Goal: Task Accomplishment & Management: Complete application form

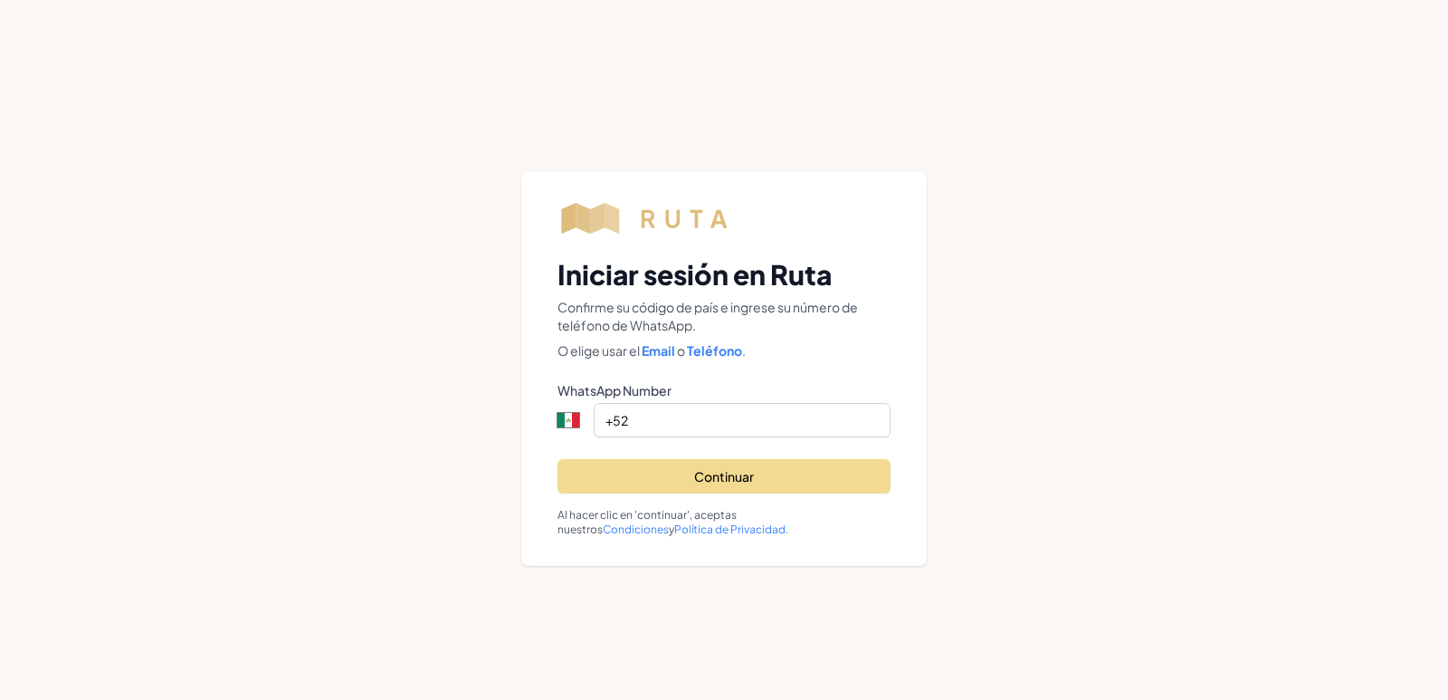
select select "MX"
click at [792, 424] on input "+52" at bounding box center [742, 420] width 297 height 34
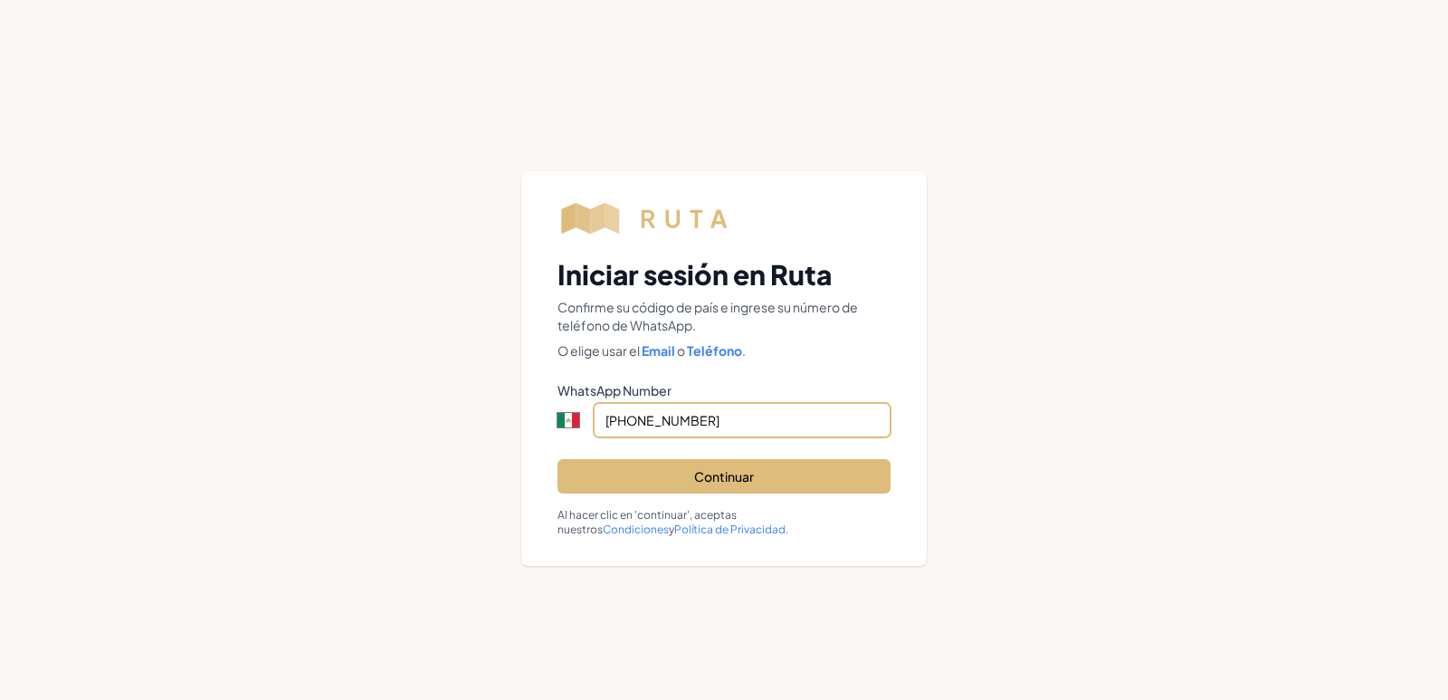
type input "+52 461 289 7555"
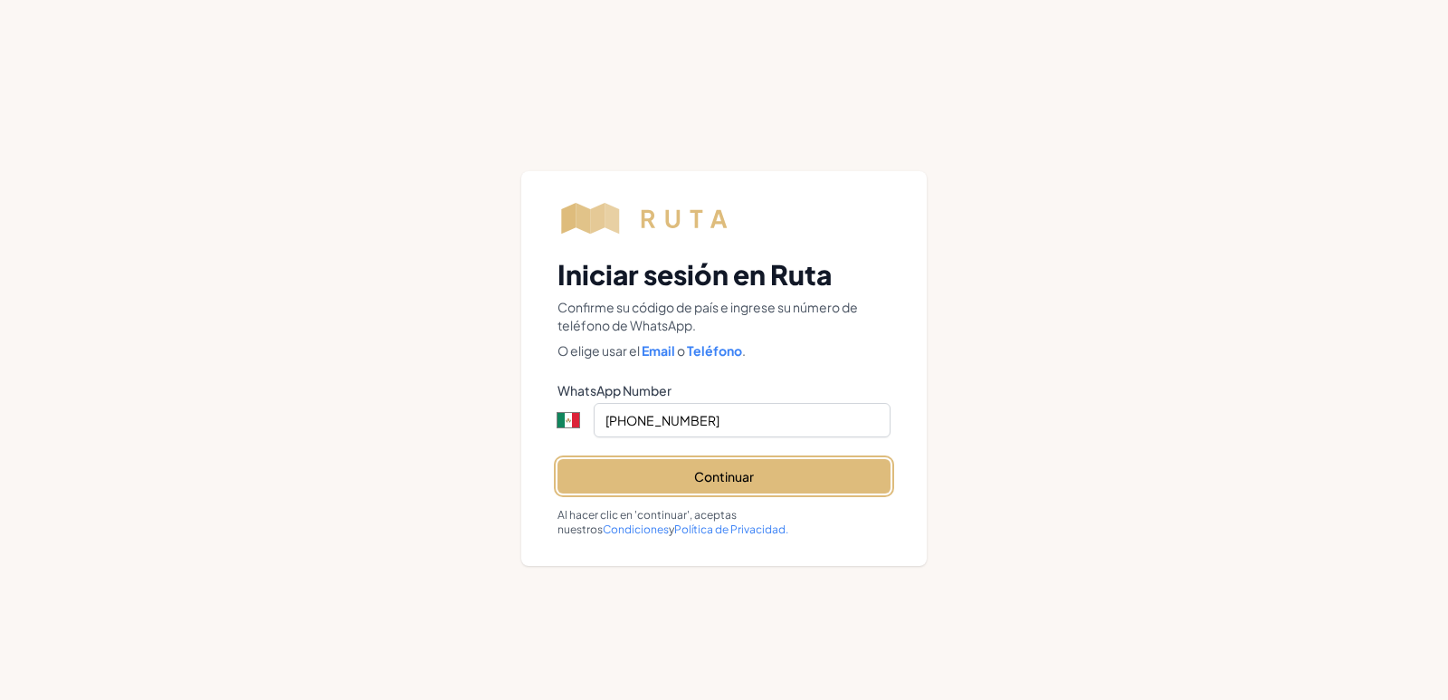
click at [798, 491] on button "Continuar" at bounding box center [724, 476] width 333 height 34
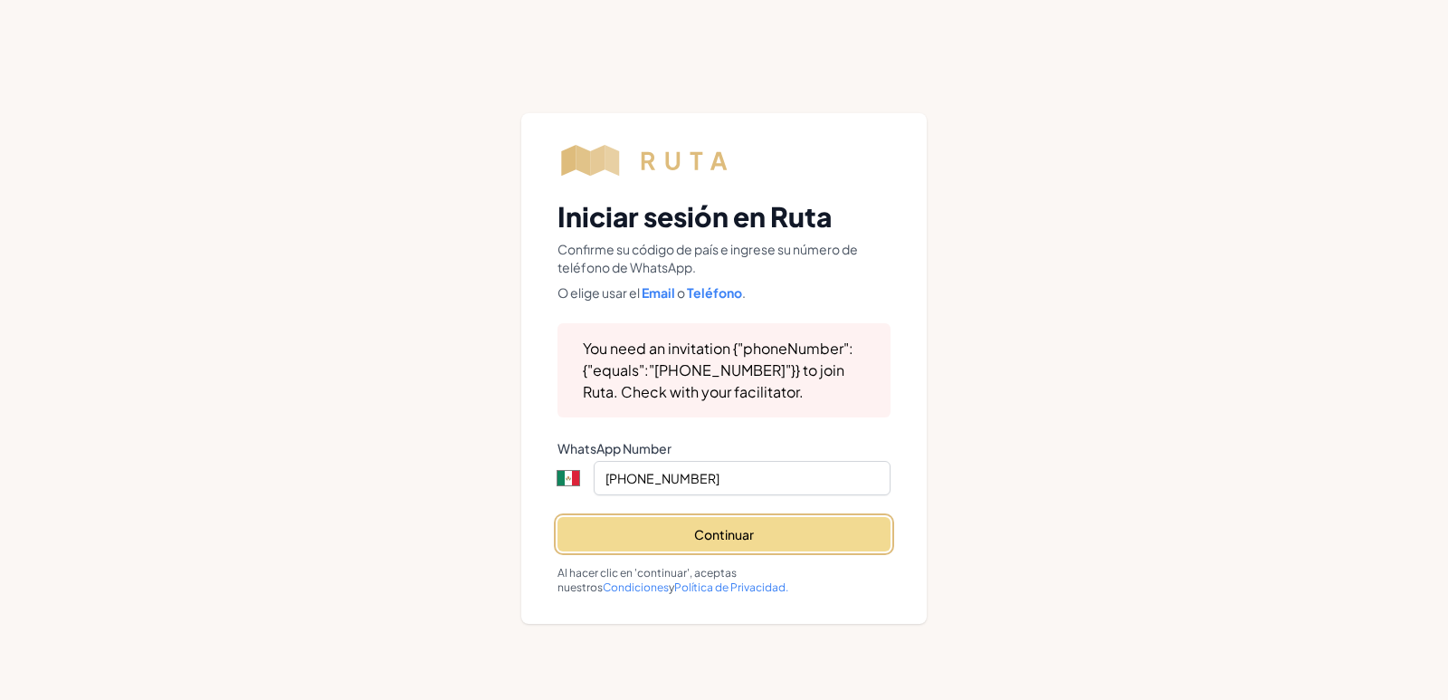
click at [787, 541] on button "Continuar" at bounding box center [724, 534] width 333 height 34
click at [769, 530] on button "Continuar" at bounding box center [724, 534] width 333 height 34
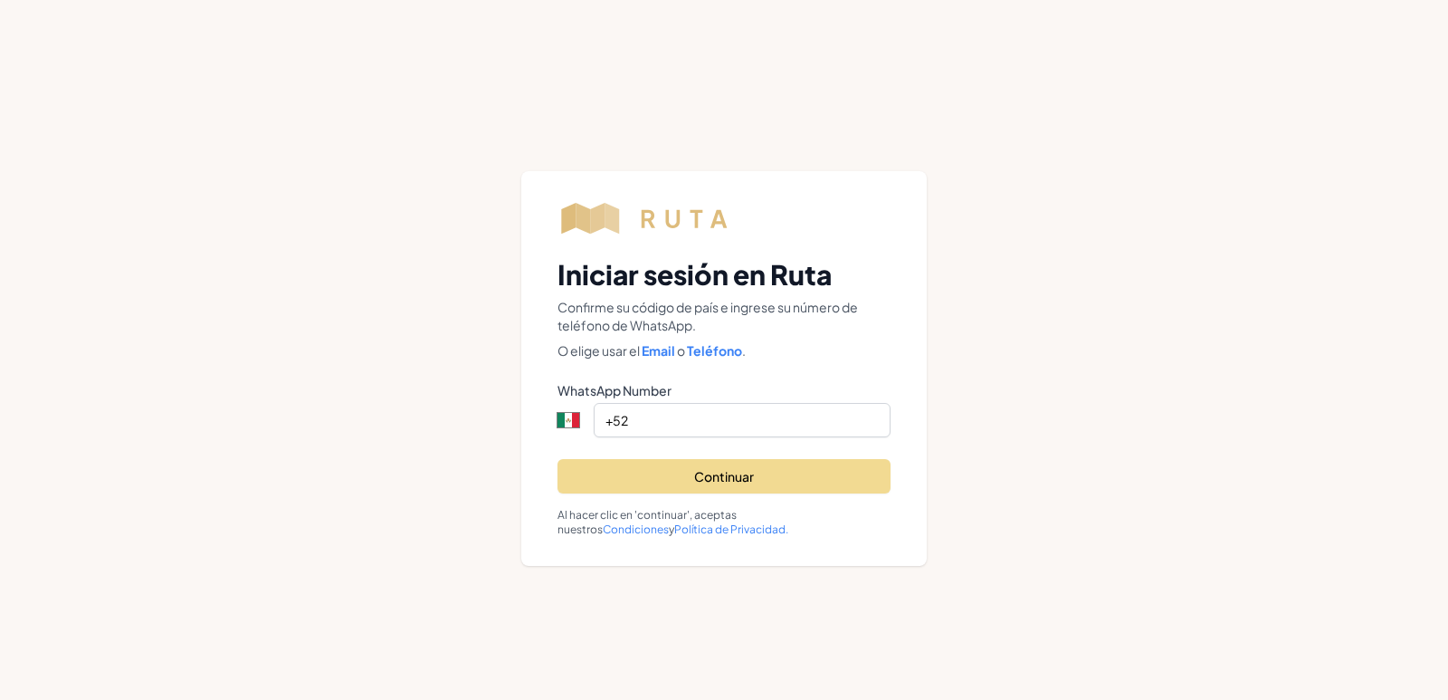
select select "MX"
click at [687, 418] on input "+52" at bounding box center [742, 420] width 297 height 34
click at [661, 354] on link "Email" at bounding box center [658, 350] width 37 height 16
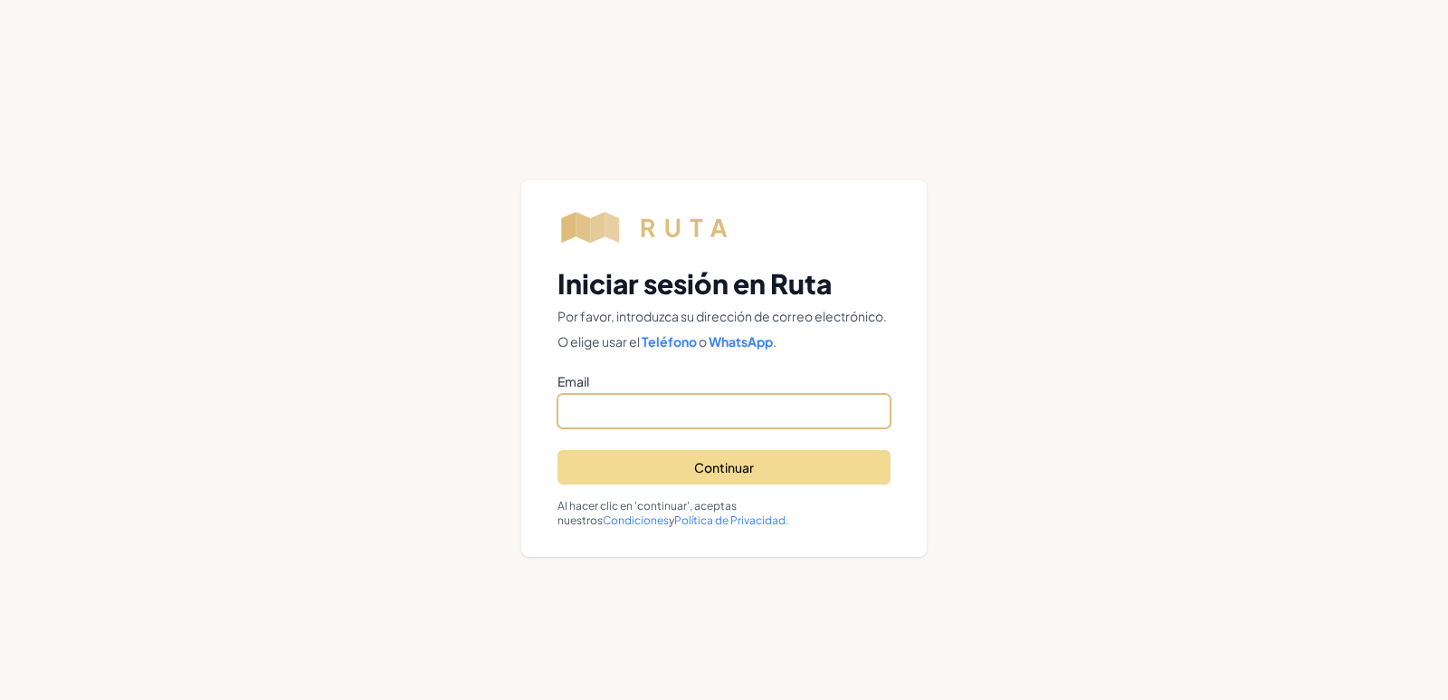
click at [694, 428] on input "email" at bounding box center [724, 411] width 333 height 34
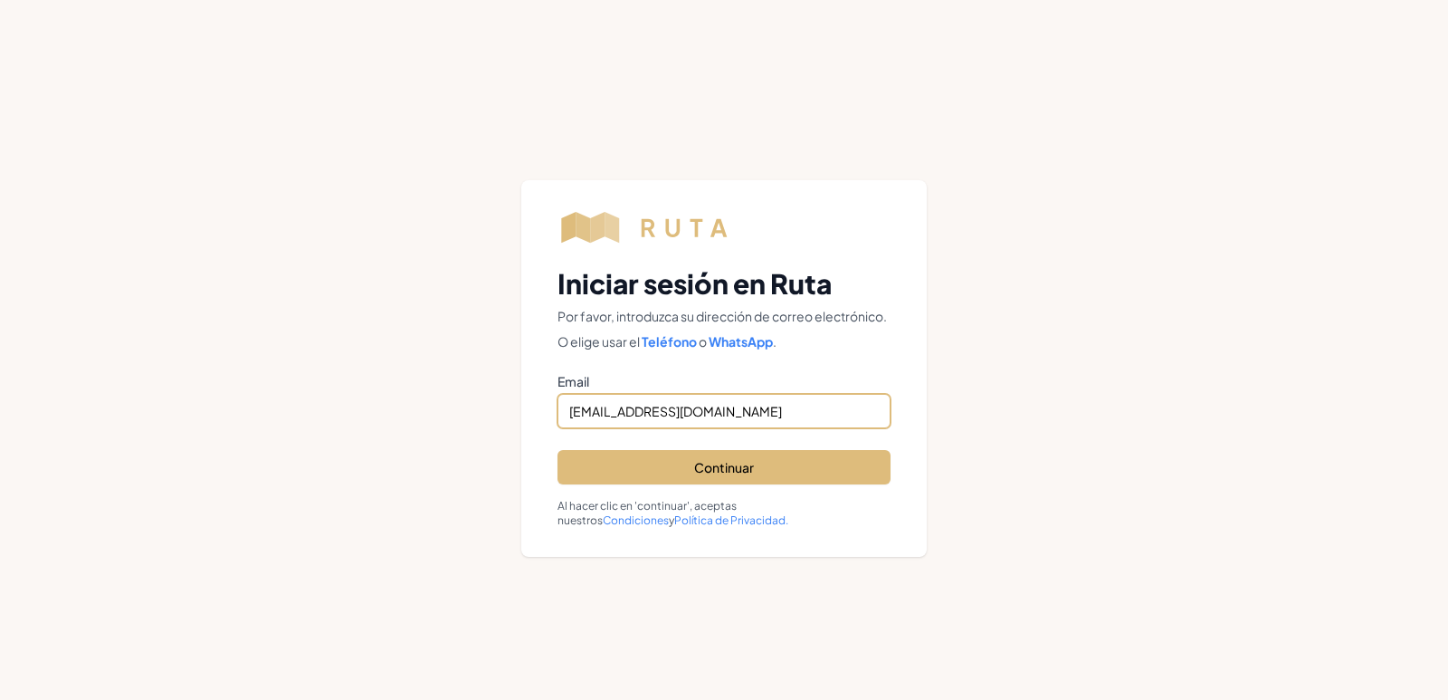
type input "delapazerik83@gmail.com"
drag, startPoint x: 702, startPoint y: 465, endPoint x: 678, endPoint y: 454, distance: 26.7
click at [691, 466] on button "Continuar" at bounding box center [724, 467] width 333 height 34
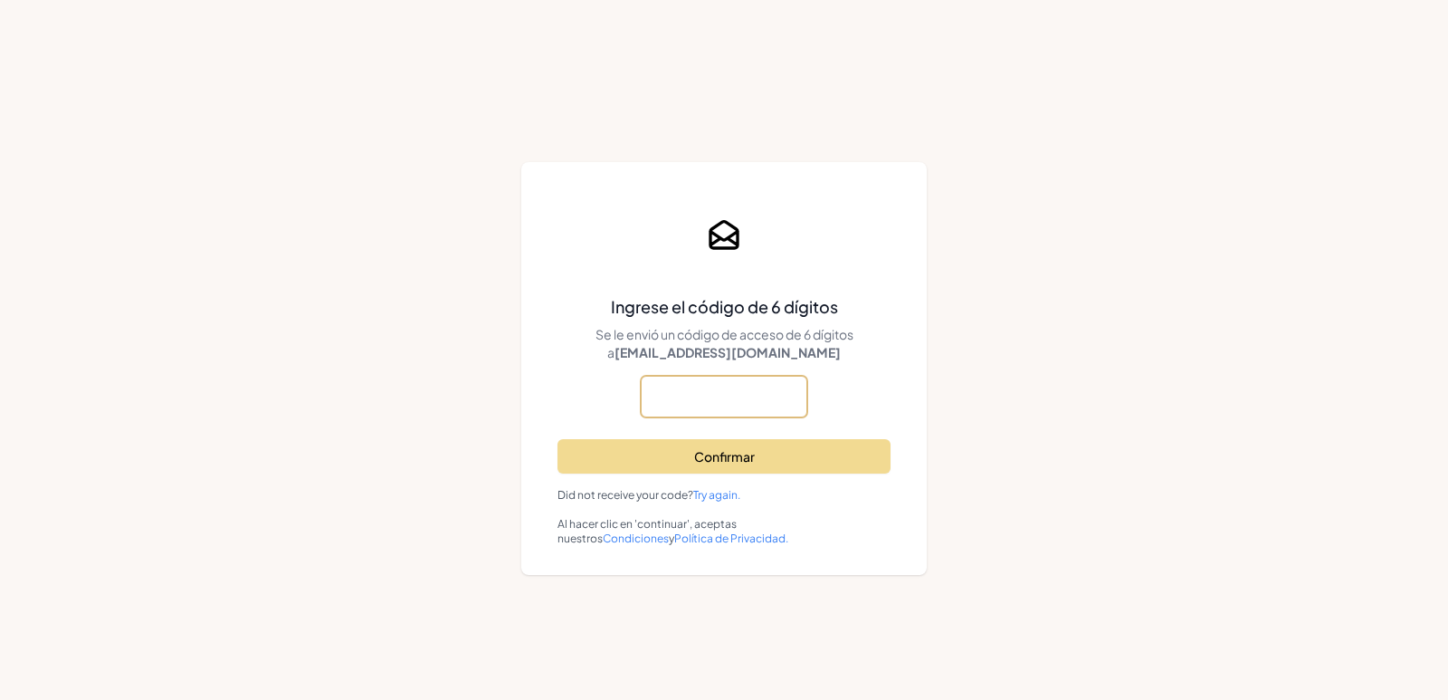
click at [701, 410] on input "text" at bounding box center [724, 397] width 167 height 42
paste input "034686"
type input "034686"
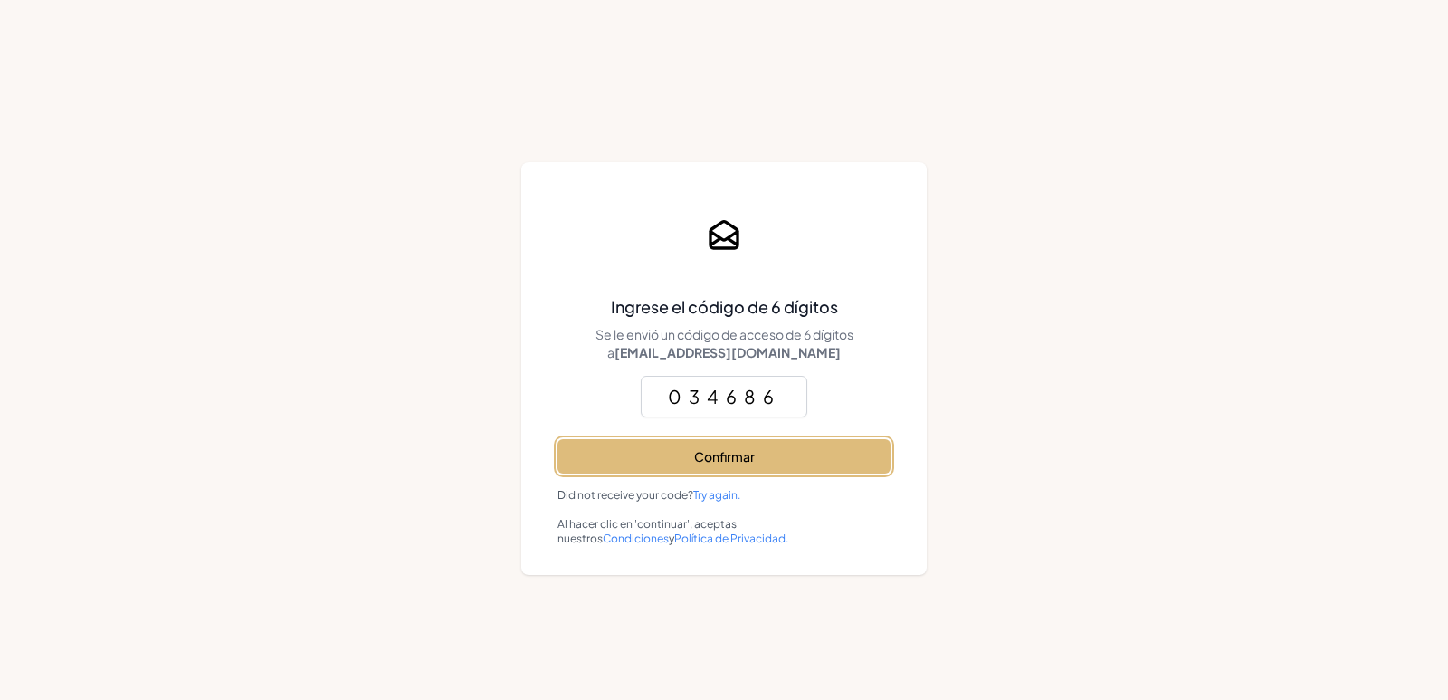
click at [817, 462] on button "Confirmar" at bounding box center [724, 456] width 333 height 34
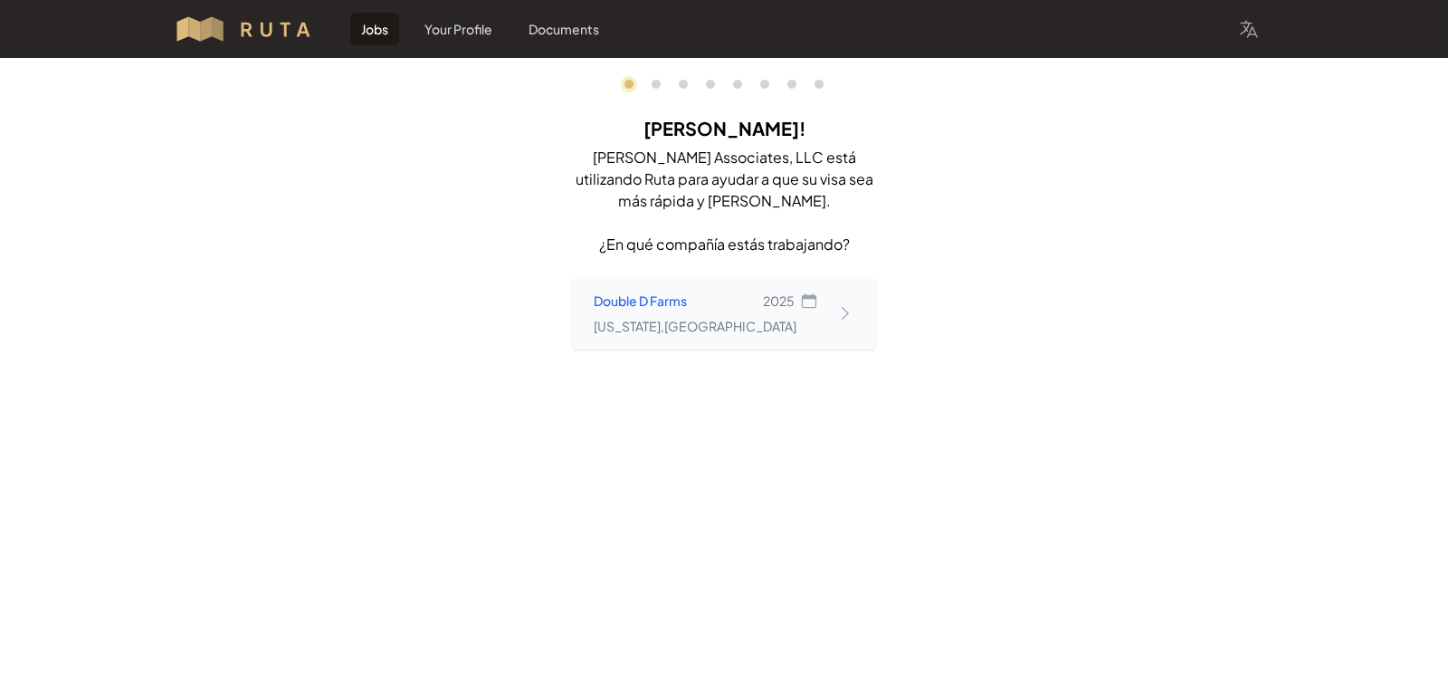
click at [842, 310] on icon at bounding box center [845, 313] width 18 height 18
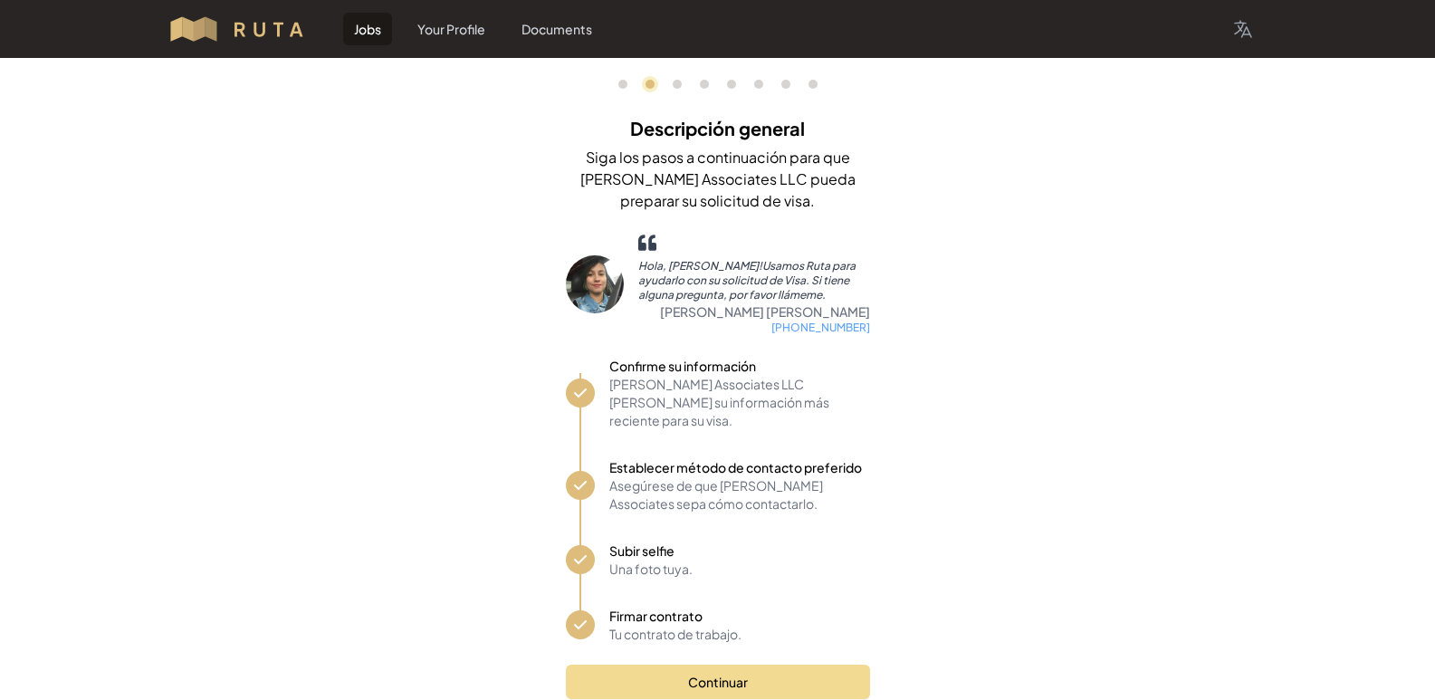
scroll to position [24, 0]
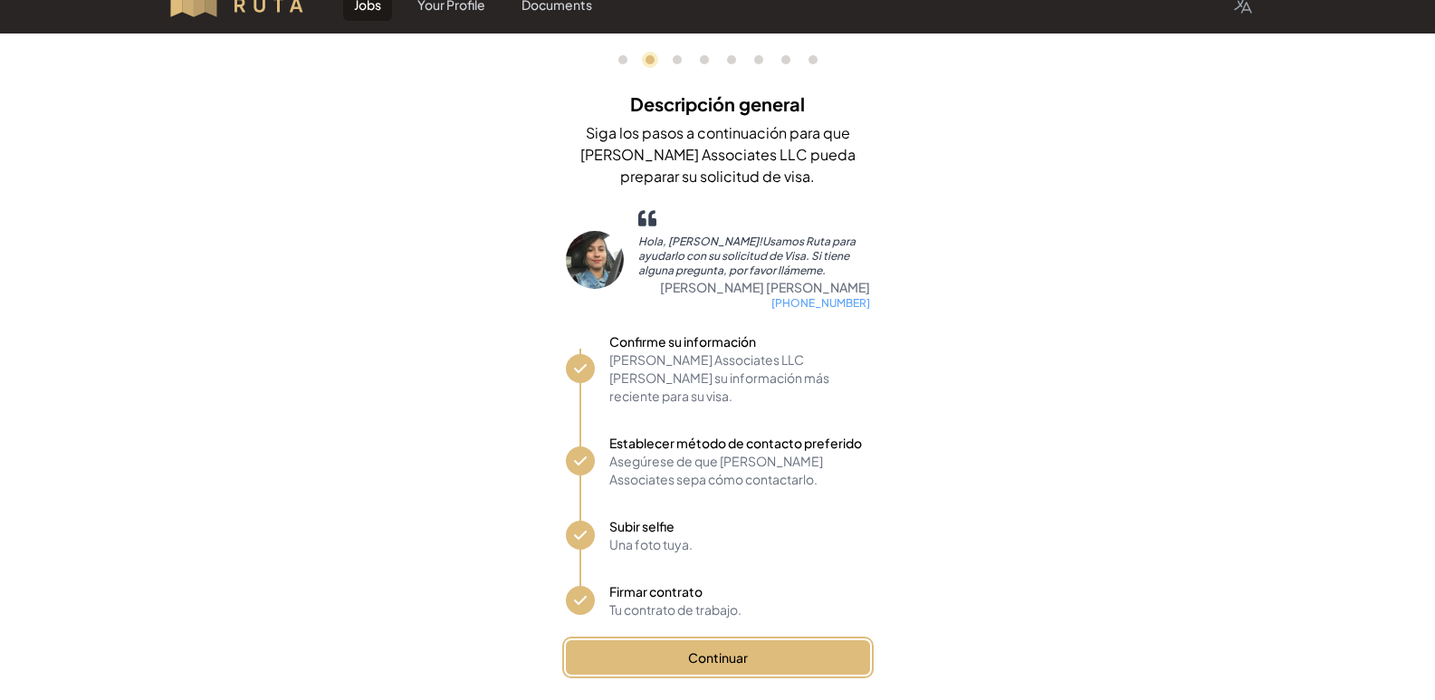
click at [757, 645] on button "Continuar" at bounding box center [718, 657] width 304 height 34
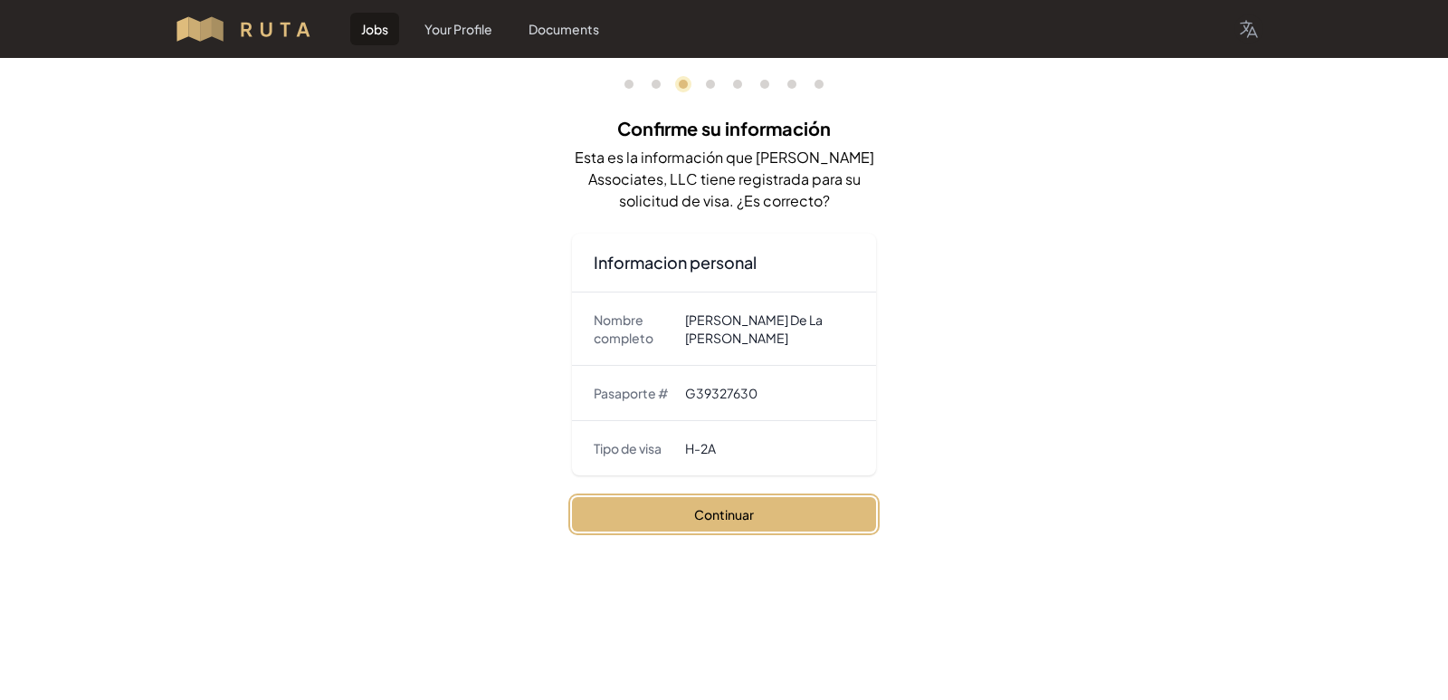
click at [755, 508] on button "Continuar" at bounding box center [724, 514] width 304 height 34
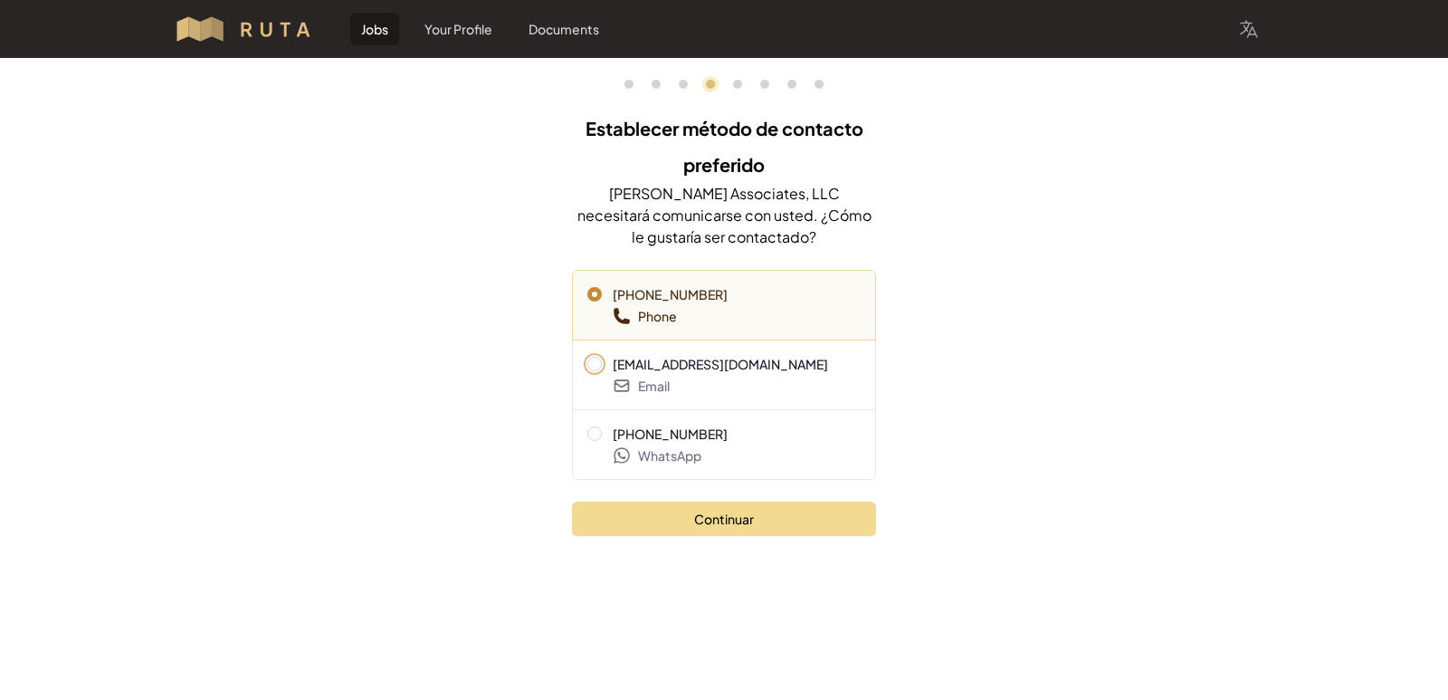
click at [598, 357] on span "delapazerik83@gmail.com" at bounding box center [723, 364] width 273 height 18
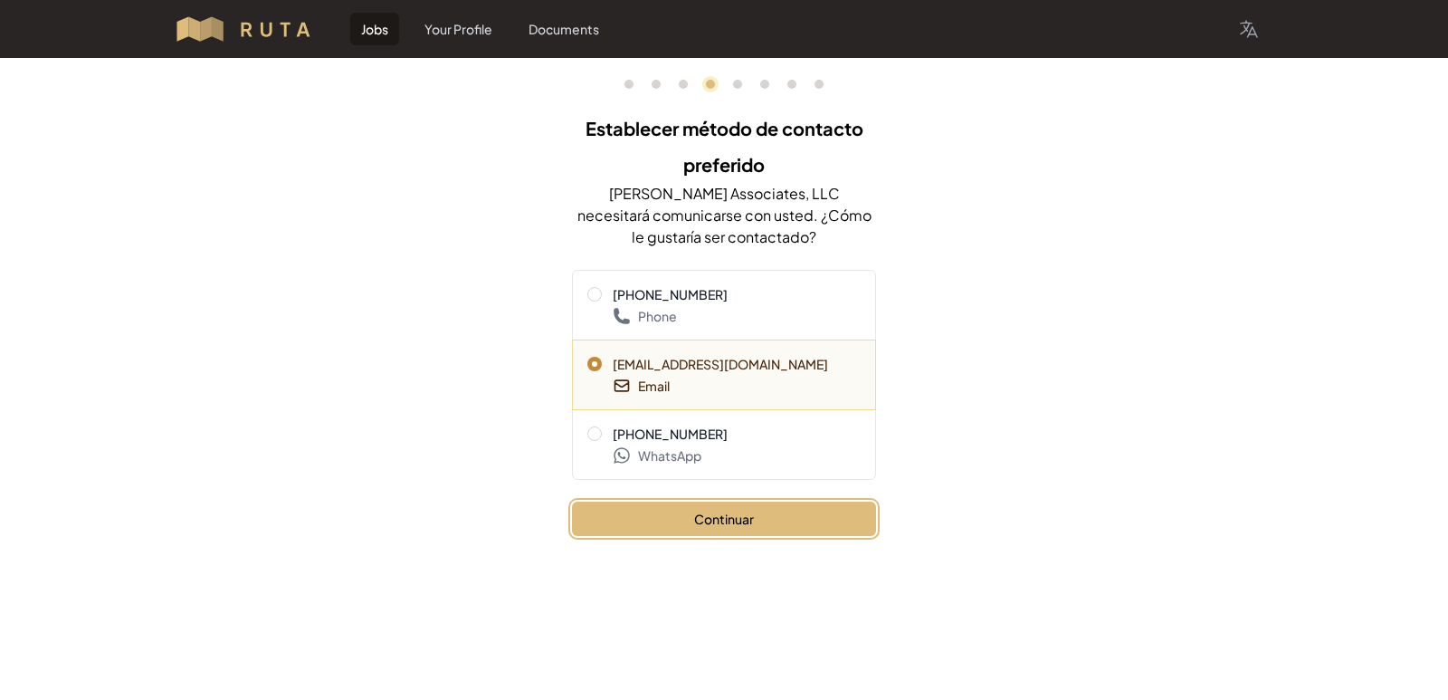
click at [788, 528] on button "Continuar" at bounding box center [724, 518] width 304 height 34
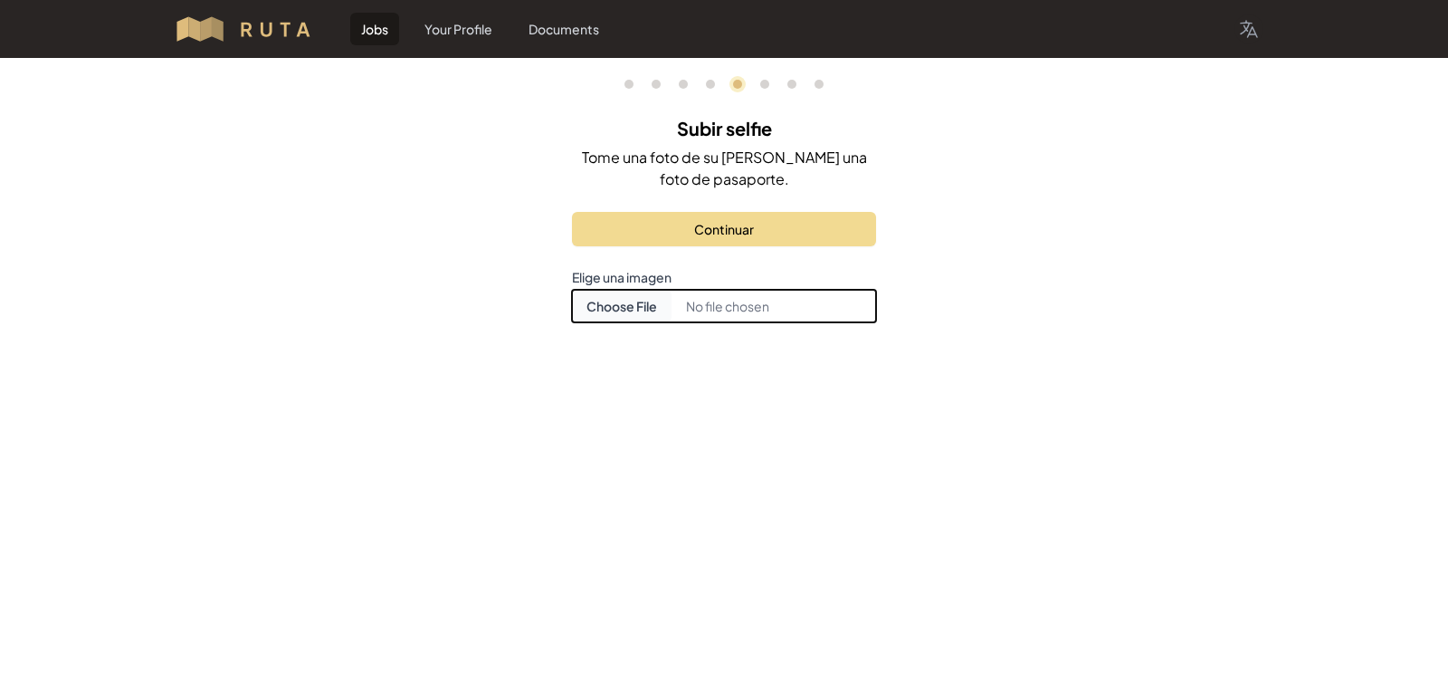
click at [768, 317] on input "Choose document photo" at bounding box center [724, 306] width 304 height 33
click at [771, 313] on input "Choose document photo" at bounding box center [724, 306] width 304 height 33
click at [694, 301] on input "Choose document photo" at bounding box center [724, 306] width 304 height 33
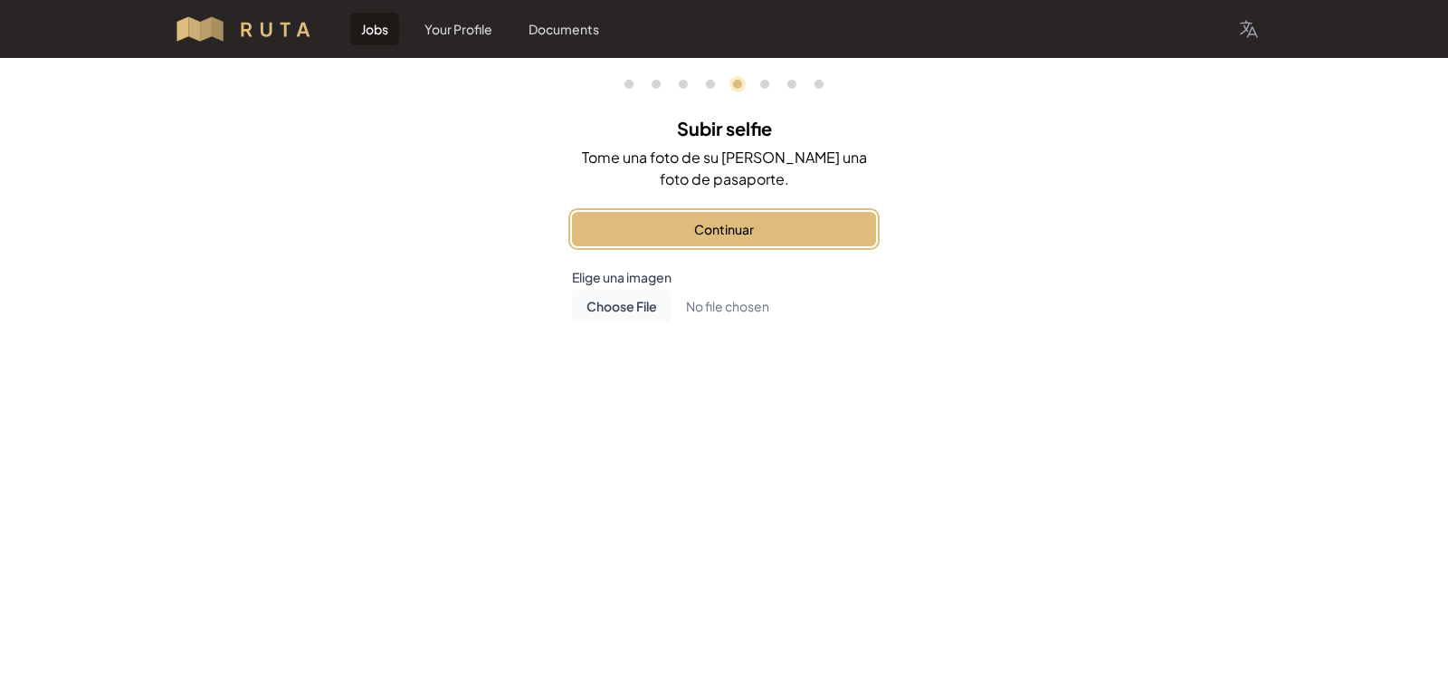
click at [648, 224] on button "Continuar" at bounding box center [724, 229] width 304 height 34
click at [775, 237] on button "Firmar contrato" at bounding box center [724, 229] width 304 height 34
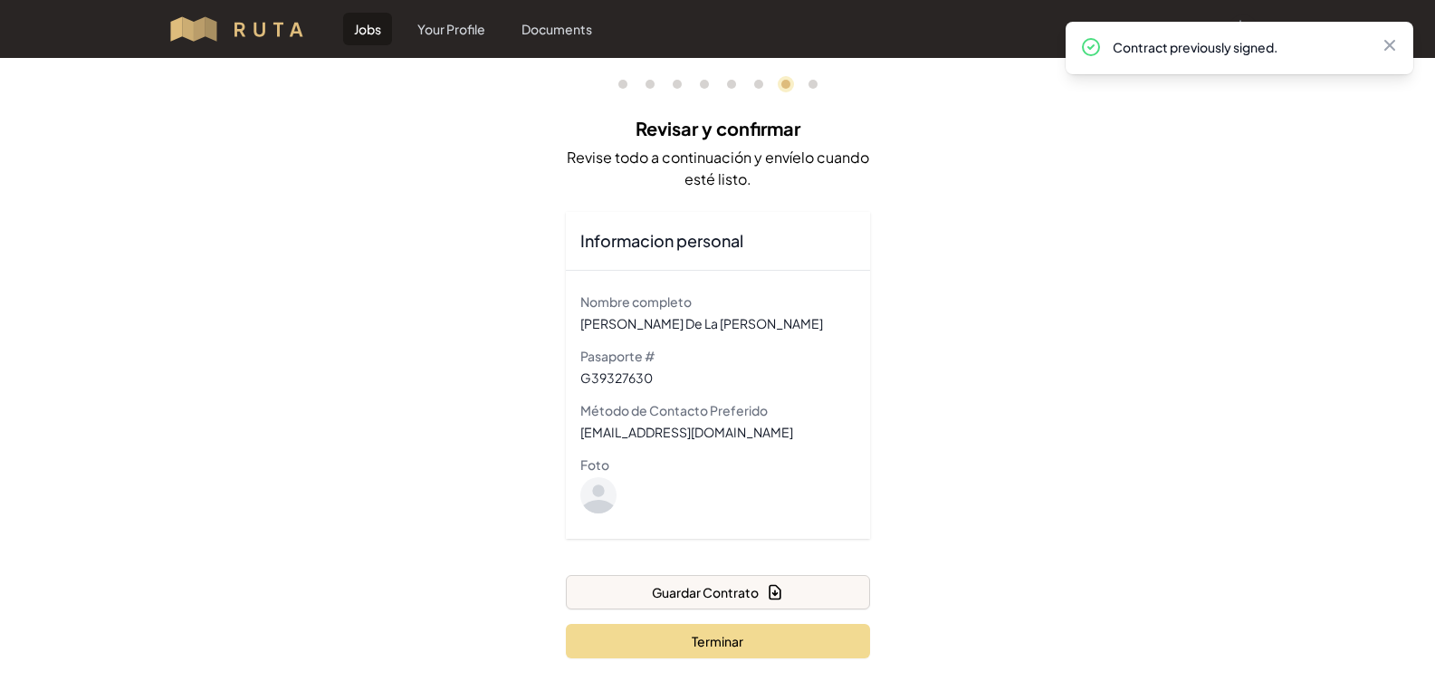
click at [1237, 262] on div "0 1 3 4 5 6 7 8 Revisar y confirmar Revise todo a continuación y envíelo cuando…" at bounding box center [717, 380] width 1435 height 644
click at [1396, 59] on div "Contract previously signed. Close" at bounding box center [1239, 48] width 319 height 24
drag, startPoint x: 1394, startPoint y: 44, endPoint x: 1388, endPoint y: 36, distance: 9.8
click at [1394, 43] on icon at bounding box center [1389, 45] width 18 height 18
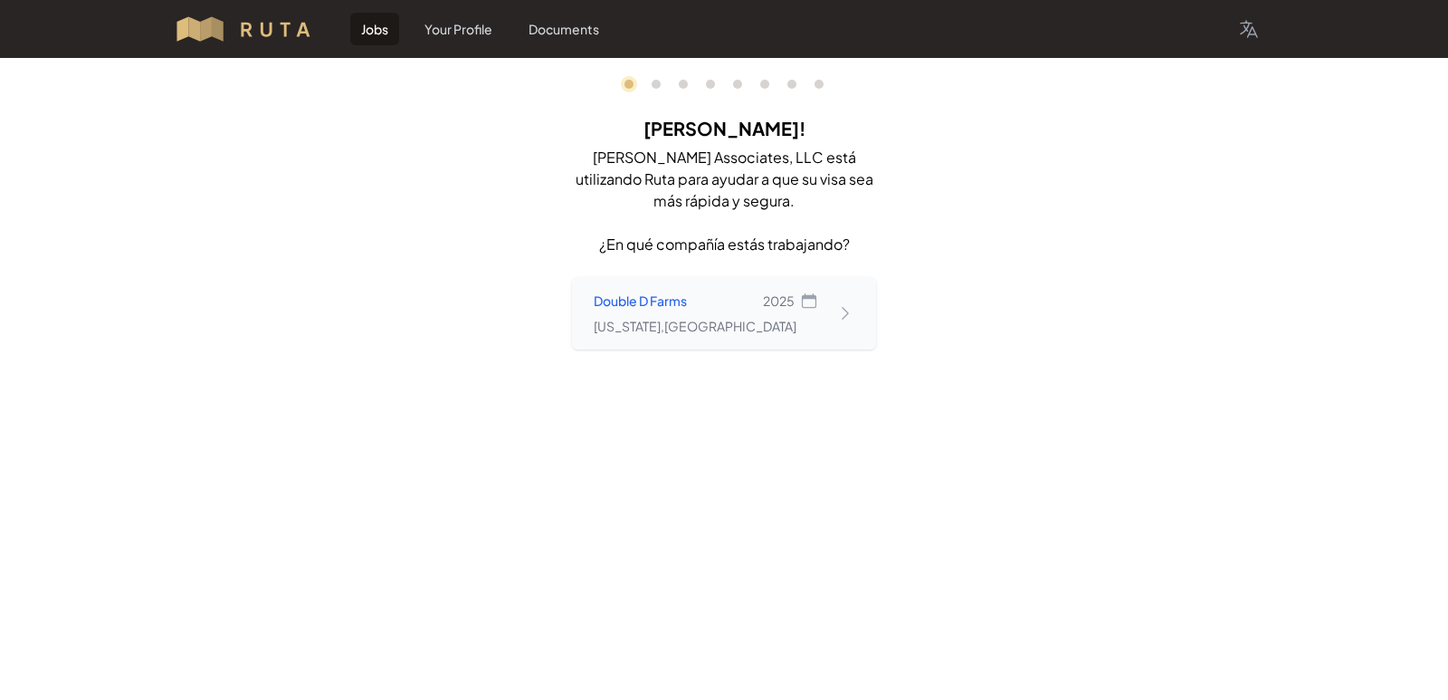
click at [831, 301] on div "Double D Farms 2025 [US_STATE] , [GEOGRAPHIC_DATA]" at bounding box center [724, 313] width 304 height 72
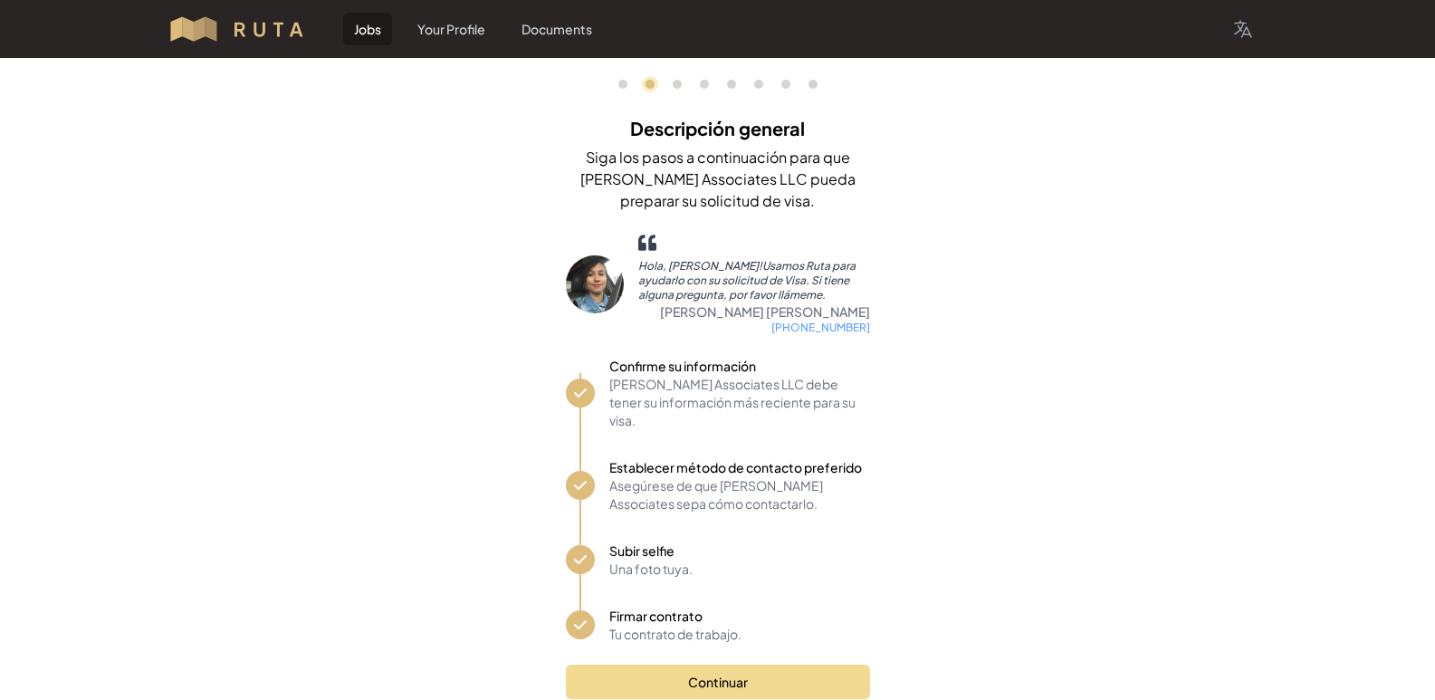
scroll to position [24, 0]
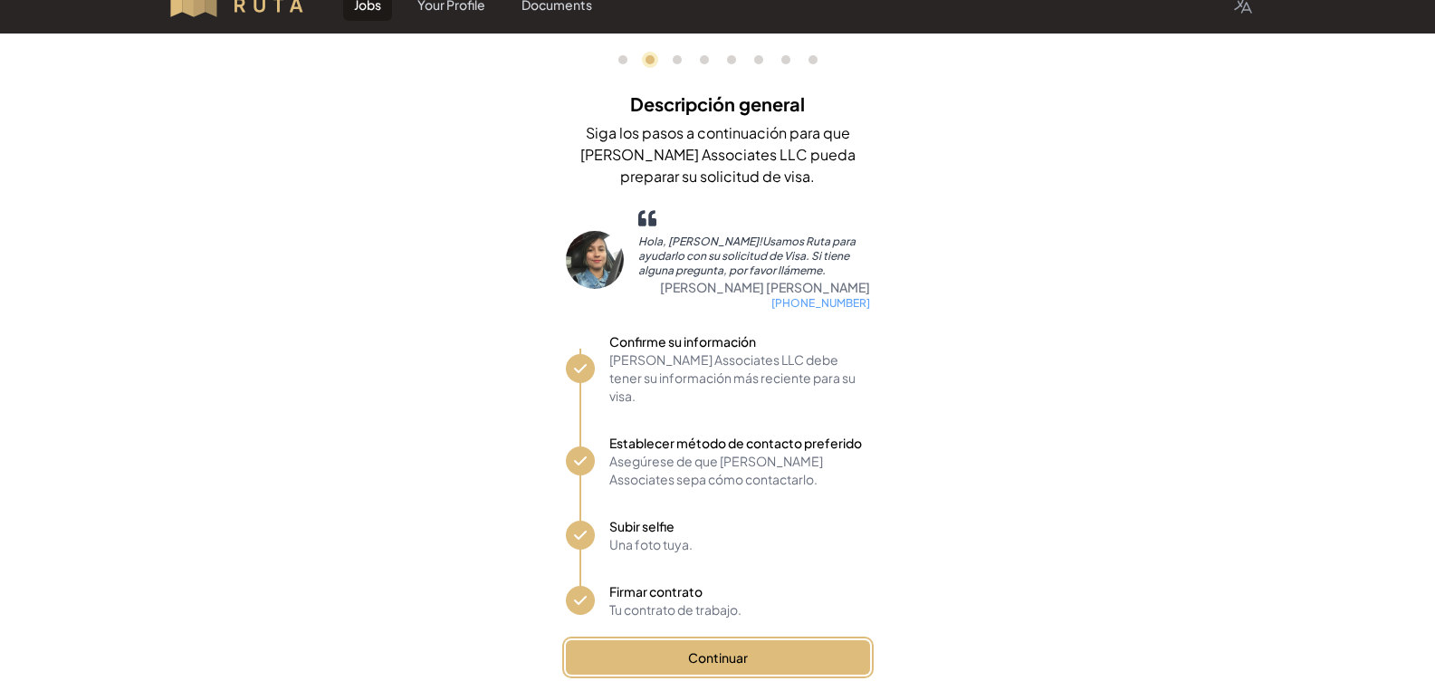
click at [781, 641] on button "Continuar" at bounding box center [718, 657] width 304 height 34
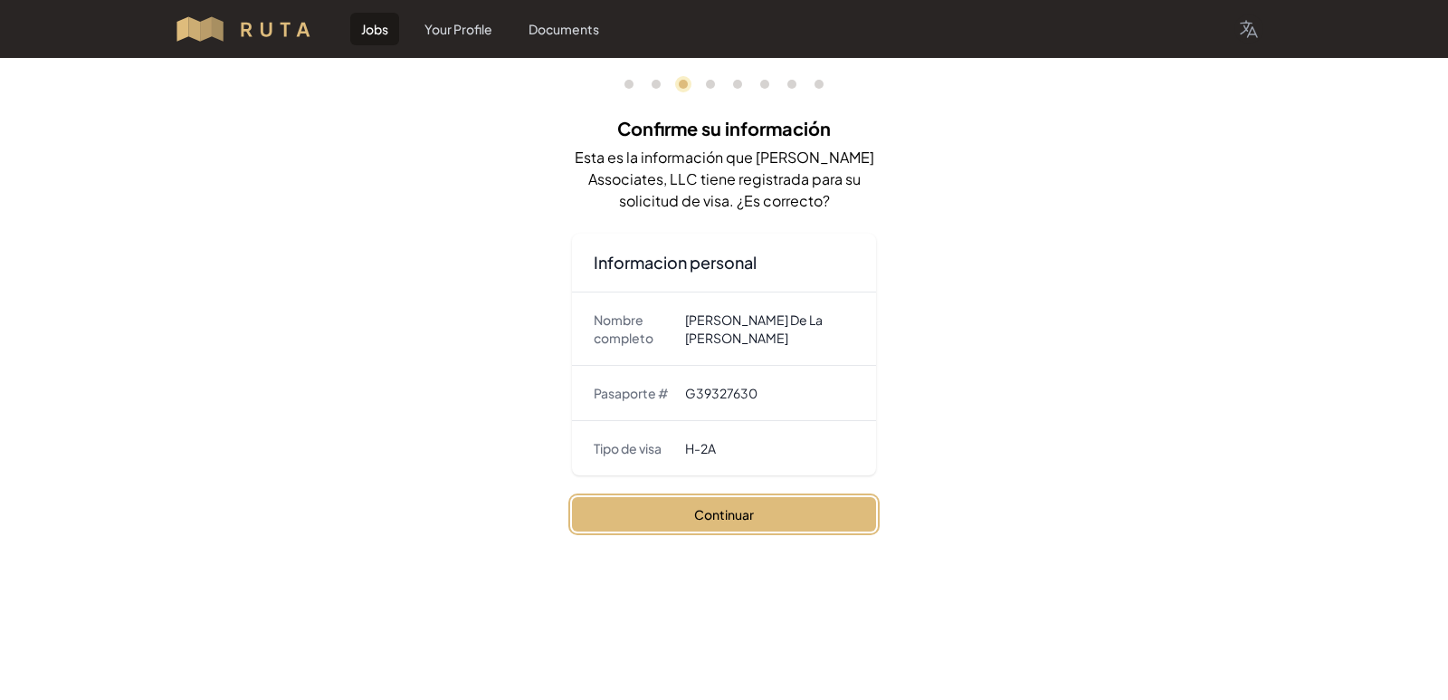
click at [759, 510] on button "Continuar" at bounding box center [724, 514] width 304 height 34
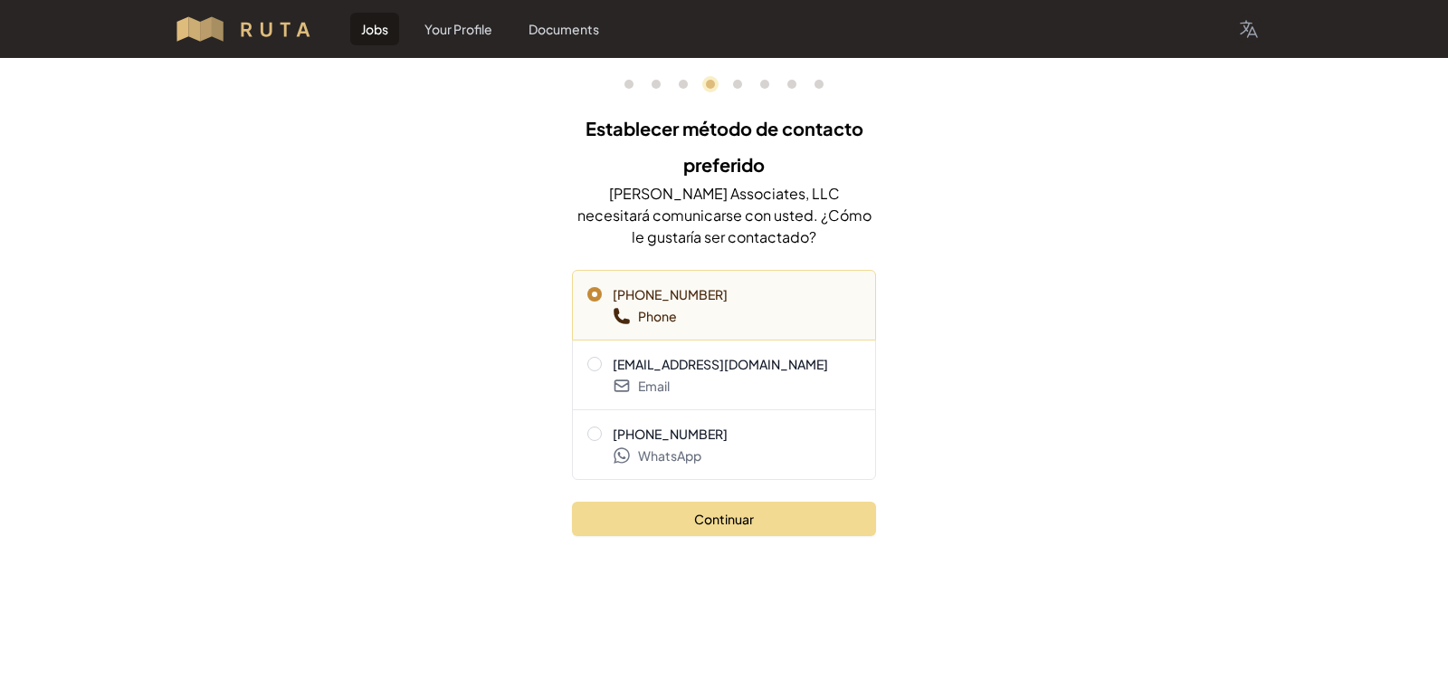
click at [600, 367] on span at bounding box center [594, 364] width 14 height 14
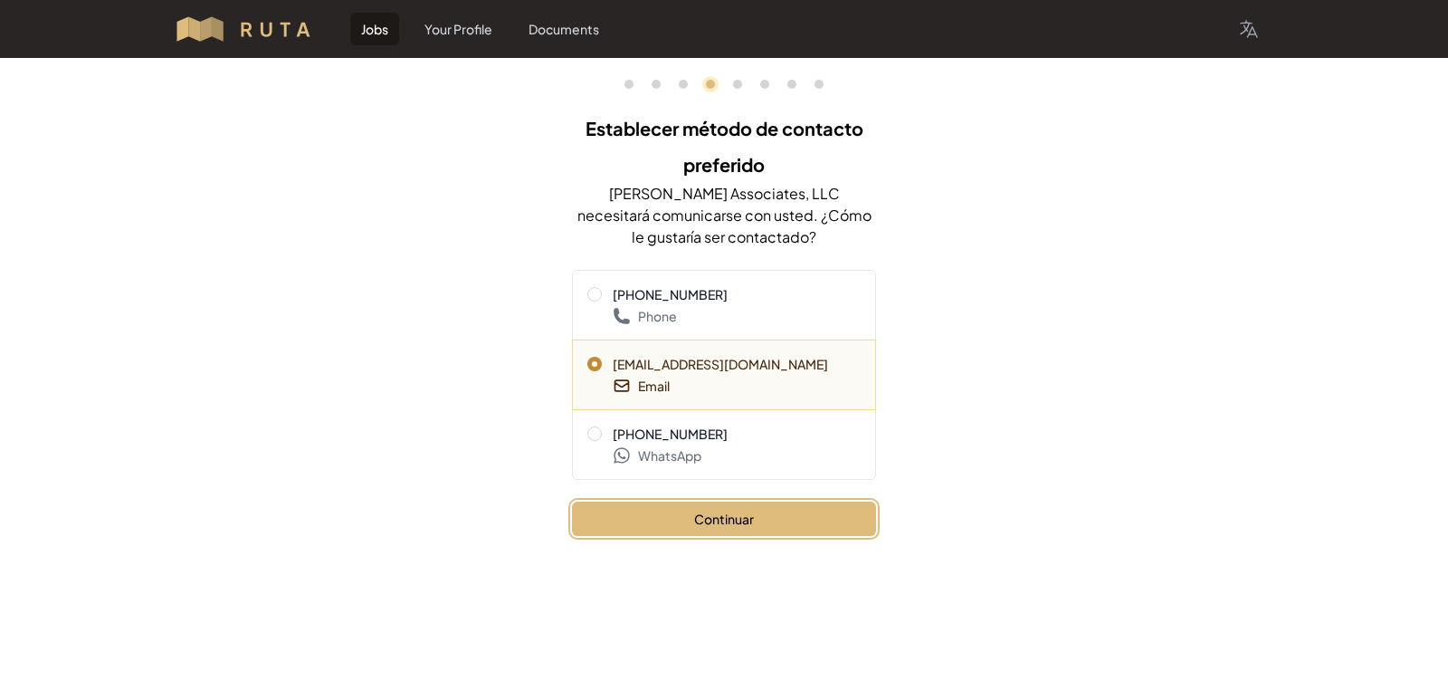
click at [712, 529] on button "Continuar" at bounding box center [724, 518] width 304 height 34
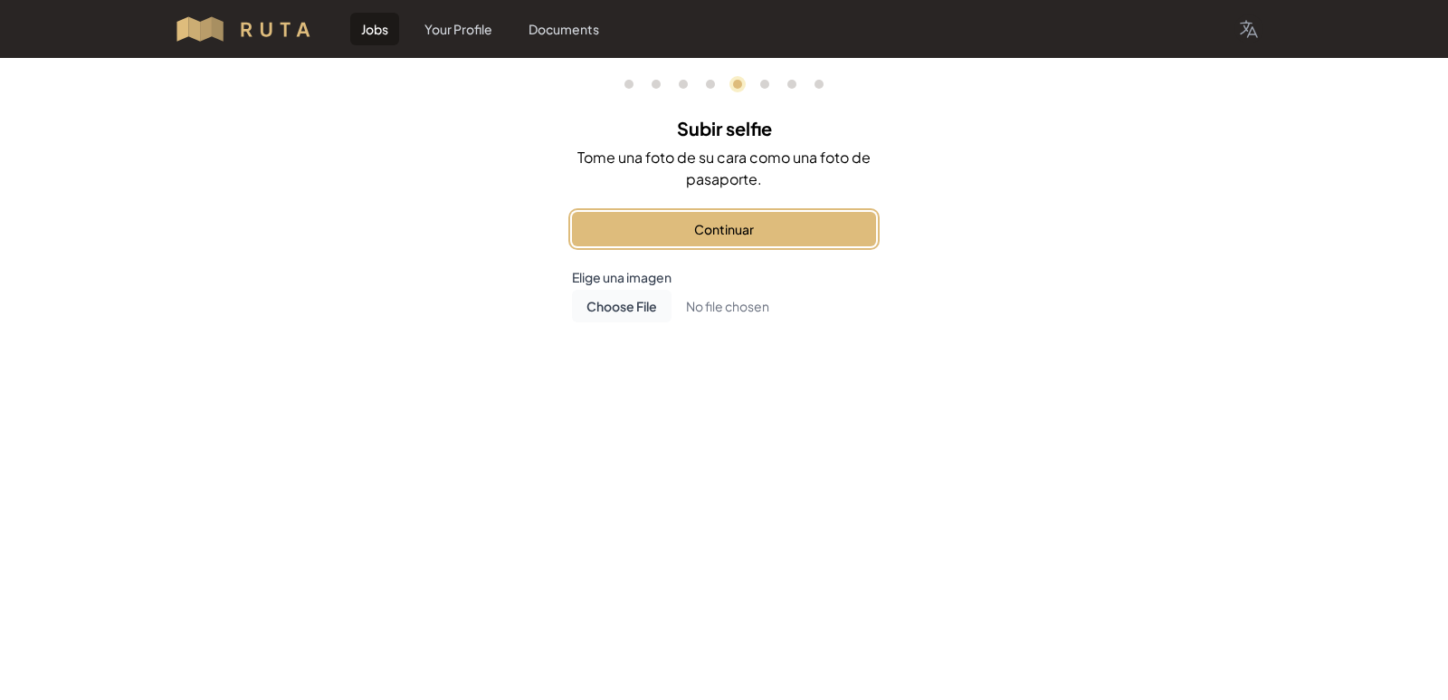
click at [657, 235] on button "Continuar" at bounding box center [724, 229] width 304 height 34
click at [658, 239] on button "Firmar contrato" at bounding box center [724, 229] width 304 height 34
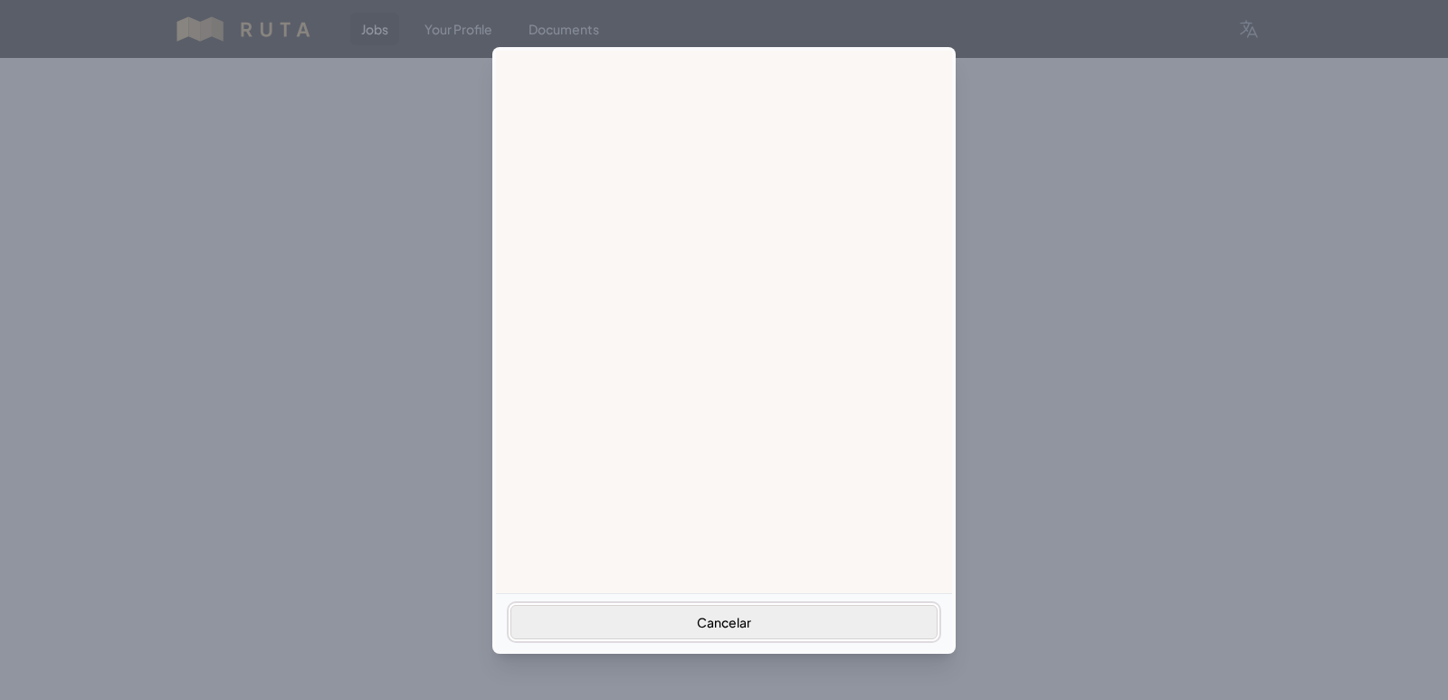
click at [684, 608] on button "Cancelar" at bounding box center [723, 622] width 427 height 34
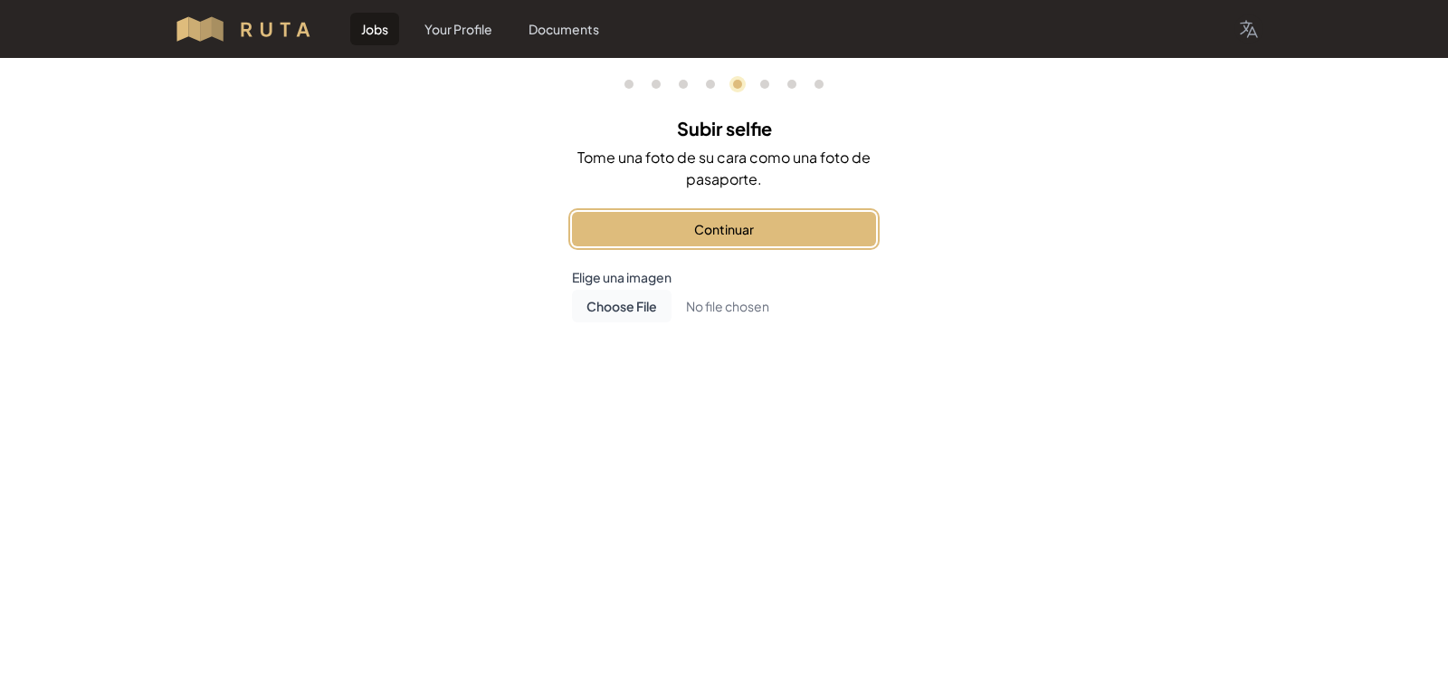
click at [670, 221] on button "Continuar" at bounding box center [724, 229] width 304 height 34
click at [663, 241] on button "Firmar contrato" at bounding box center [724, 229] width 304 height 34
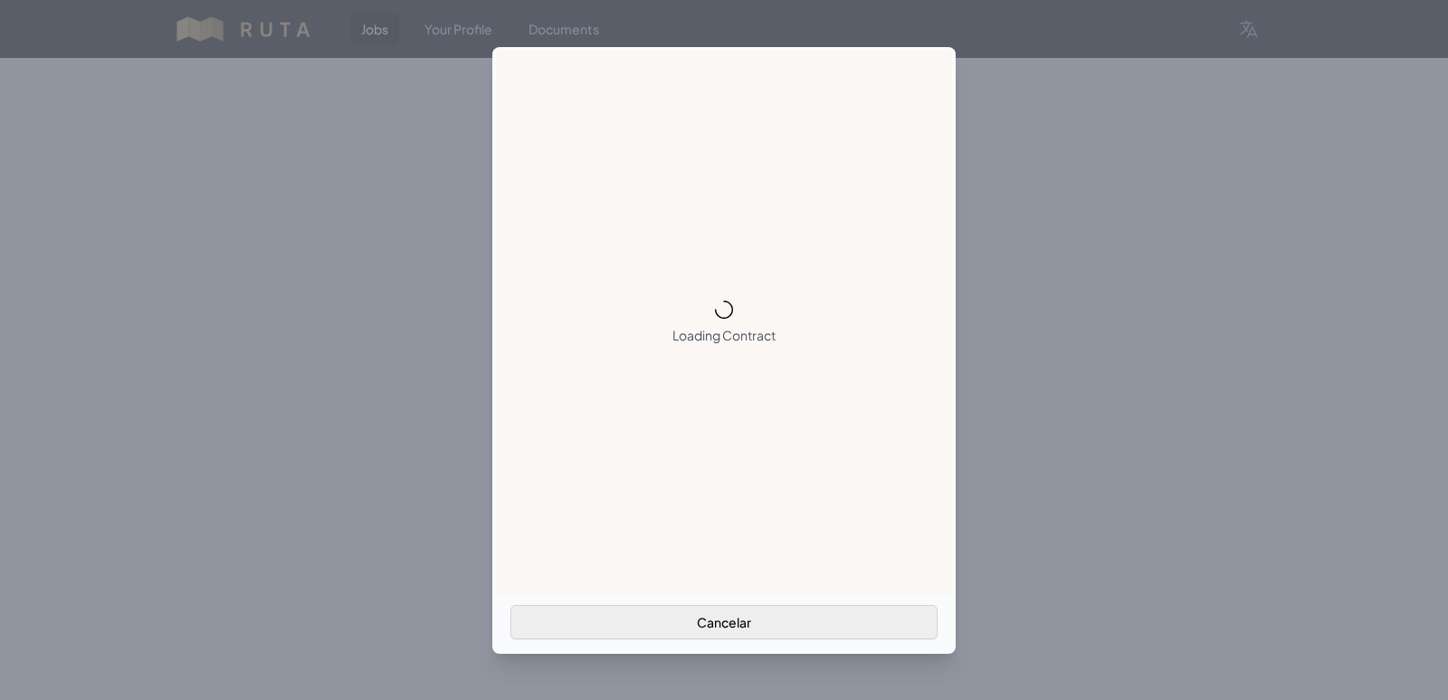
click at [673, 619] on button "Cancelar" at bounding box center [723, 622] width 427 height 34
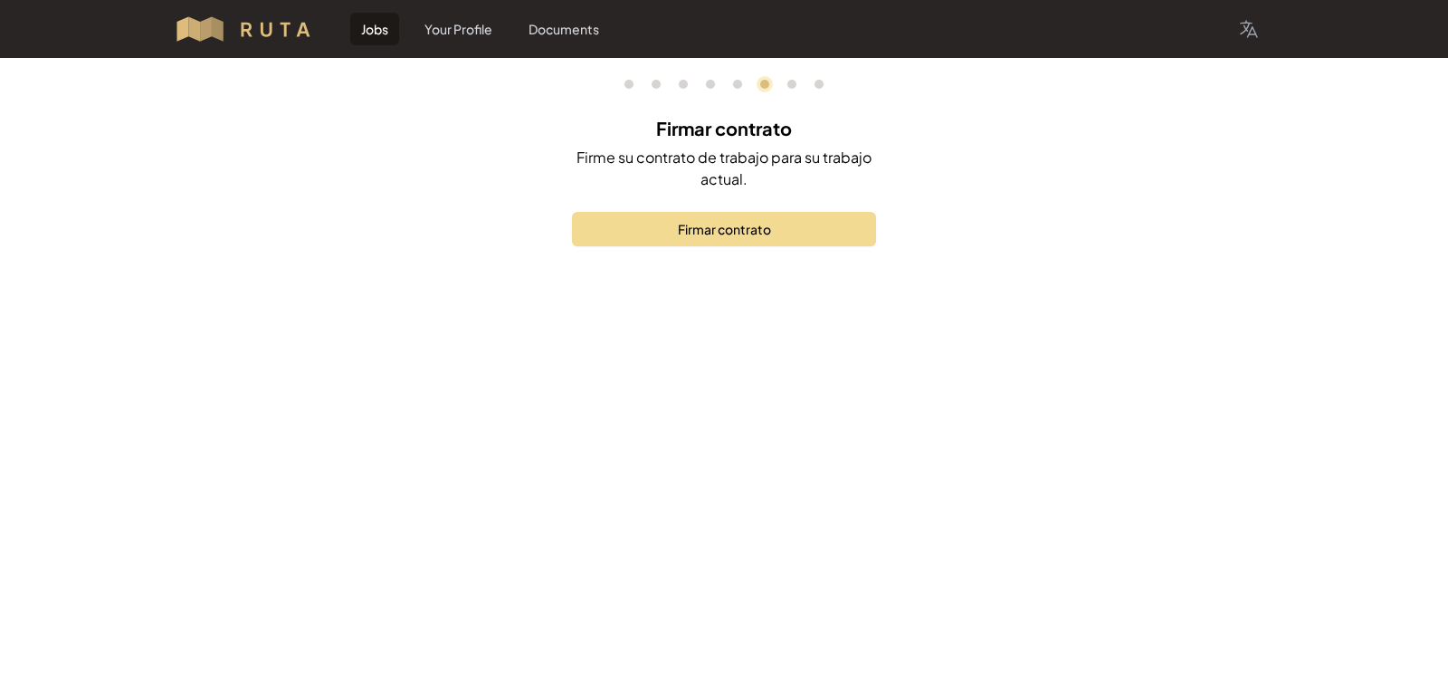
drag, startPoint x: 474, startPoint y: 205, endPoint x: 399, endPoint y: 168, distance: 83.8
click at [446, 190] on div "0 1 3 4 5 6 7 8 Firmar contrato Firme su contrato de trabajo para su trabajo ac…" at bounding box center [724, 174] width 1448 height 232
drag, startPoint x: 623, startPoint y: 273, endPoint x: 640, endPoint y: 321, distance: 51.0
click at [624, 281] on p "Elige una imagen Open" at bounding box center [724, 277] width 304 height 18
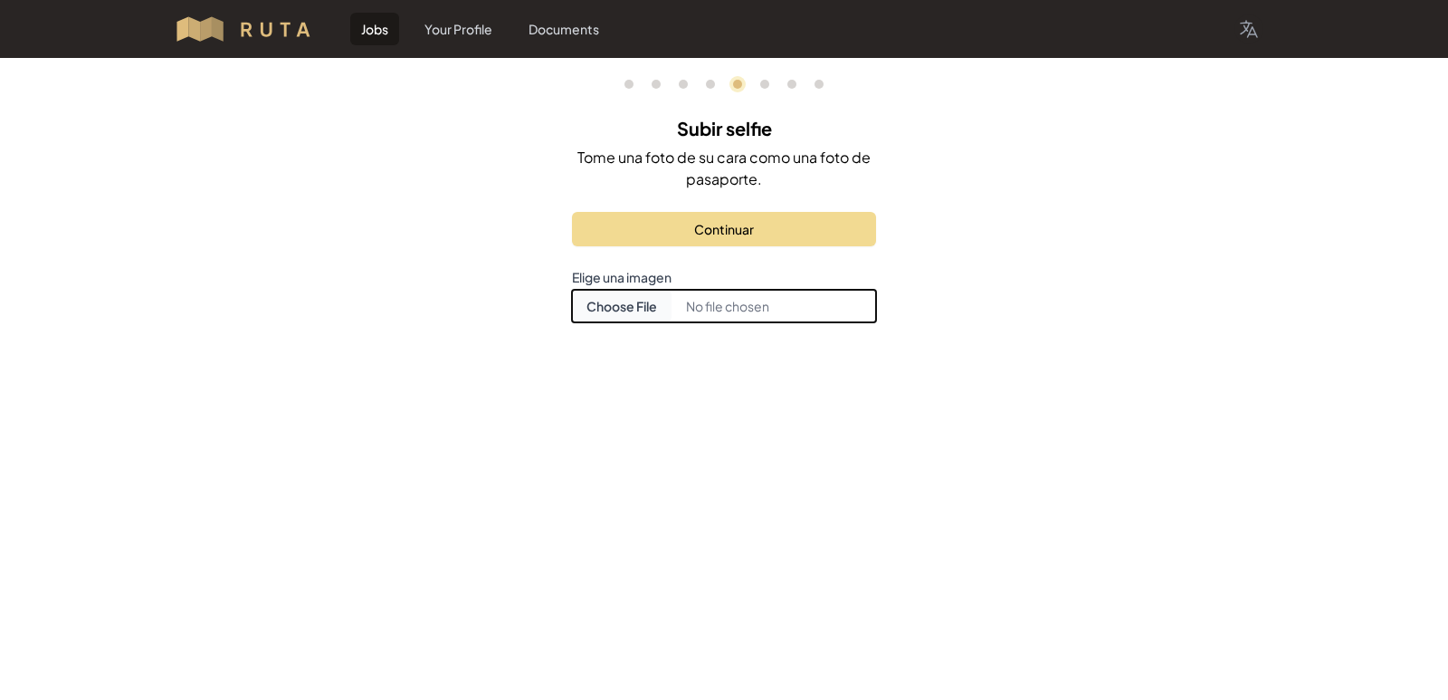
click at [640, 310] on input "Choose document photo" at bounding box center [724, 306] width 304 height 33
type input "C:\fakepath\IMG-20251006-WA0047.jpg"
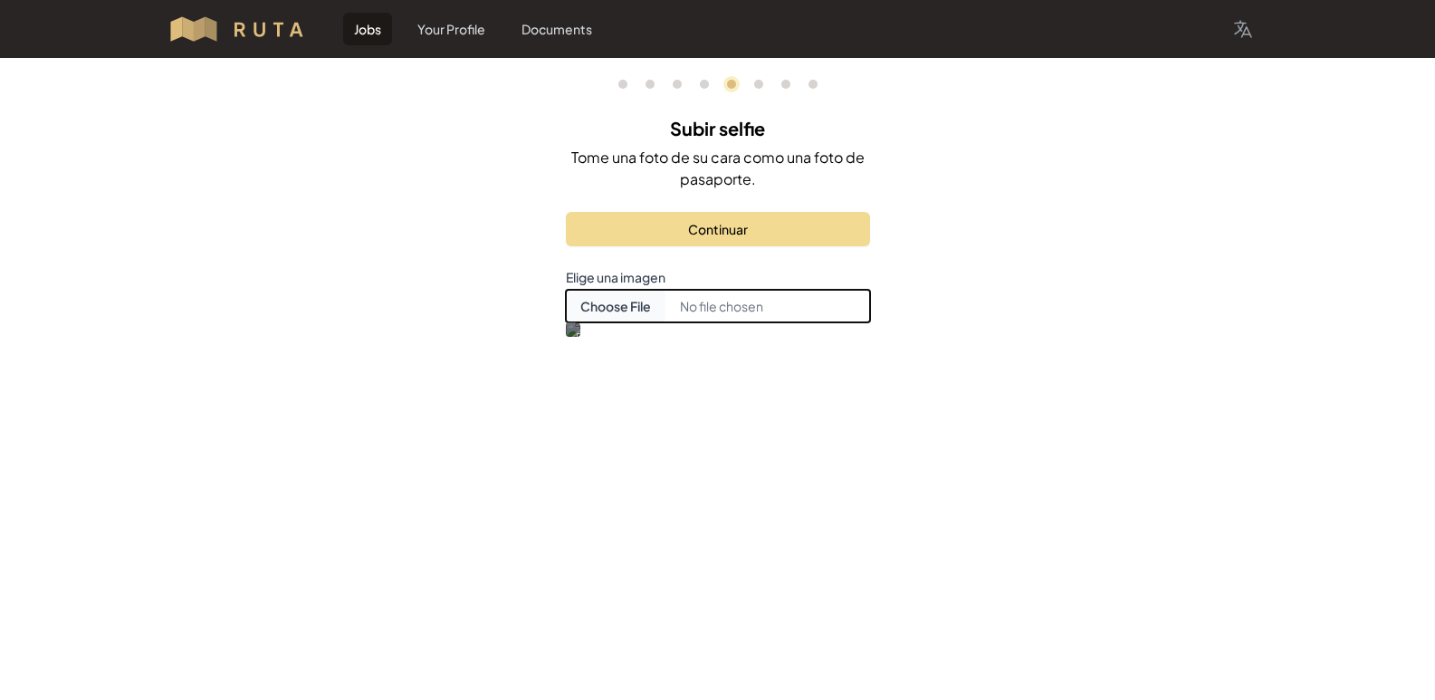
scroll to position [5, 0]
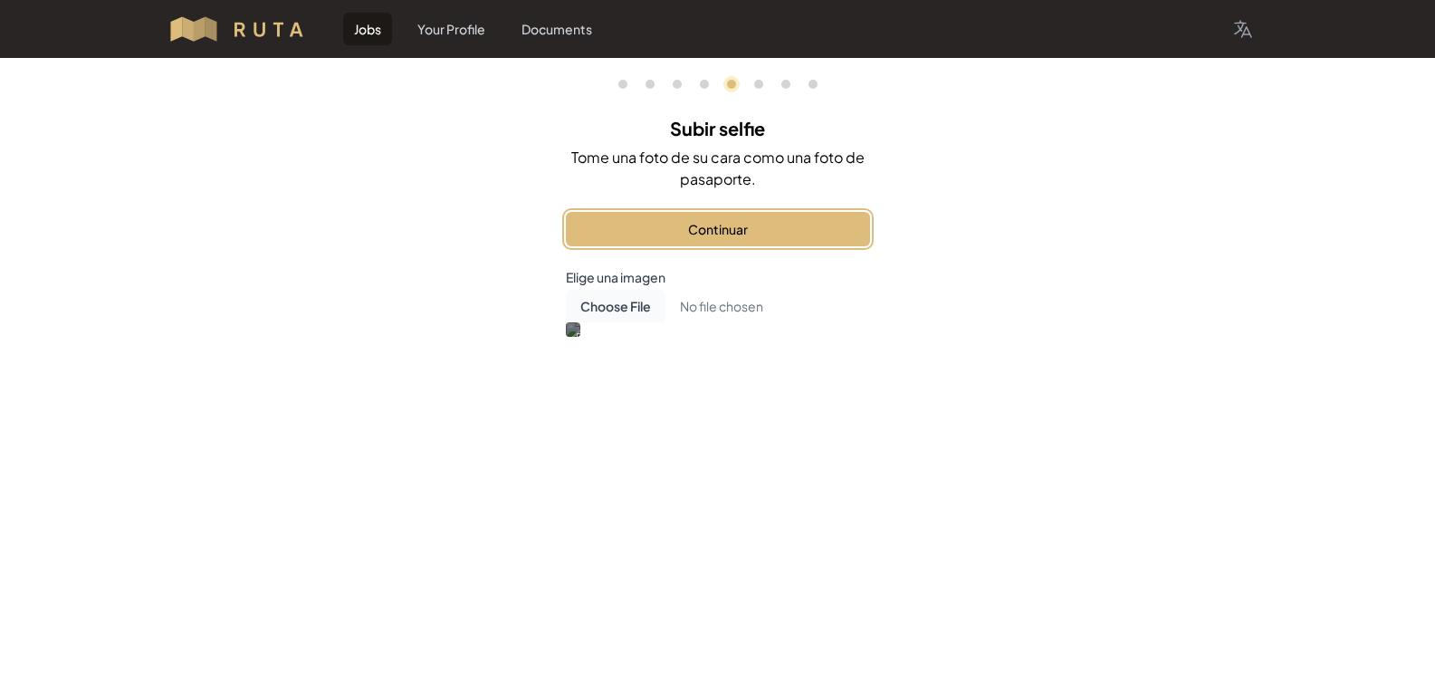
click at [742, 222] on button "Continuar" at bounding box center [718, 229] width 304 height 34
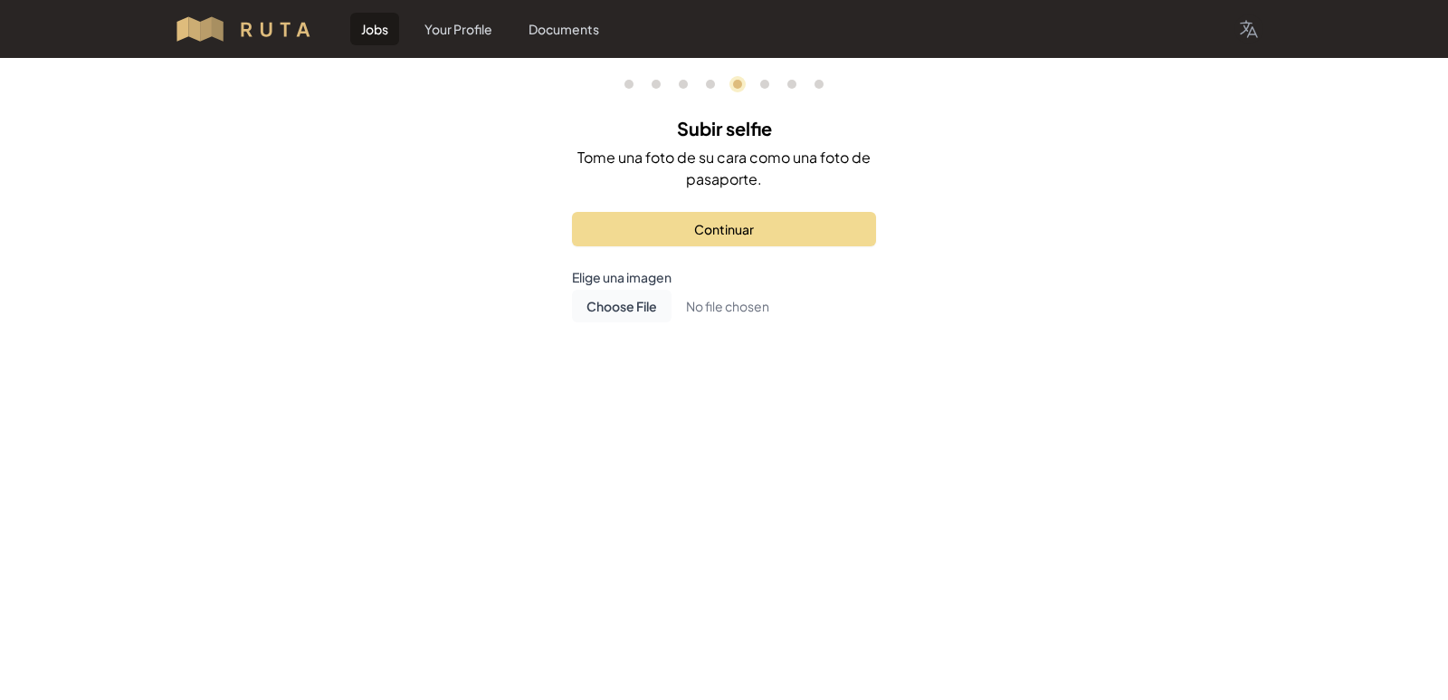
click at [626, 280] on p "Elige una imagen Open" at bounding box center [724, 277] width 304 height 18
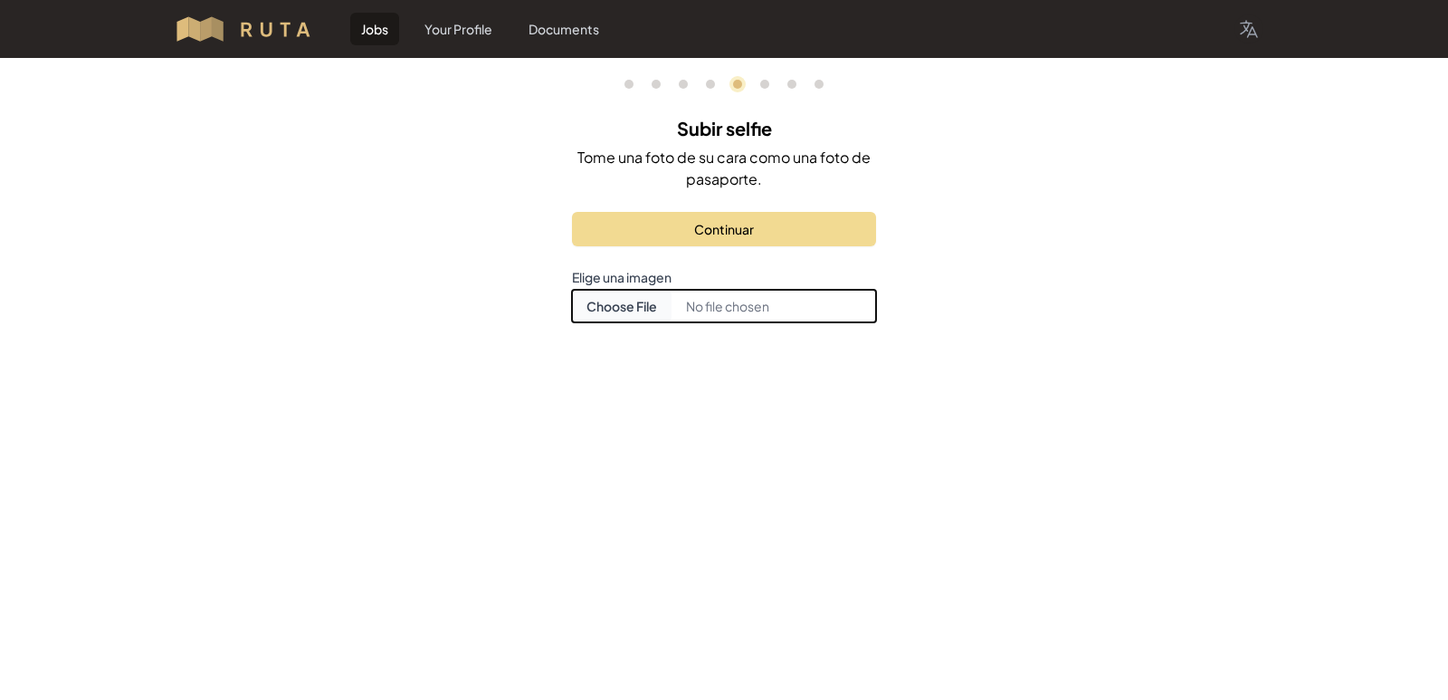
click at [654, 309] on input "Choose document photo" at bounding box center [724, 306] width 304 height 33
type input "C:\fakepath\IMG-20251006-WA0047.jpg"
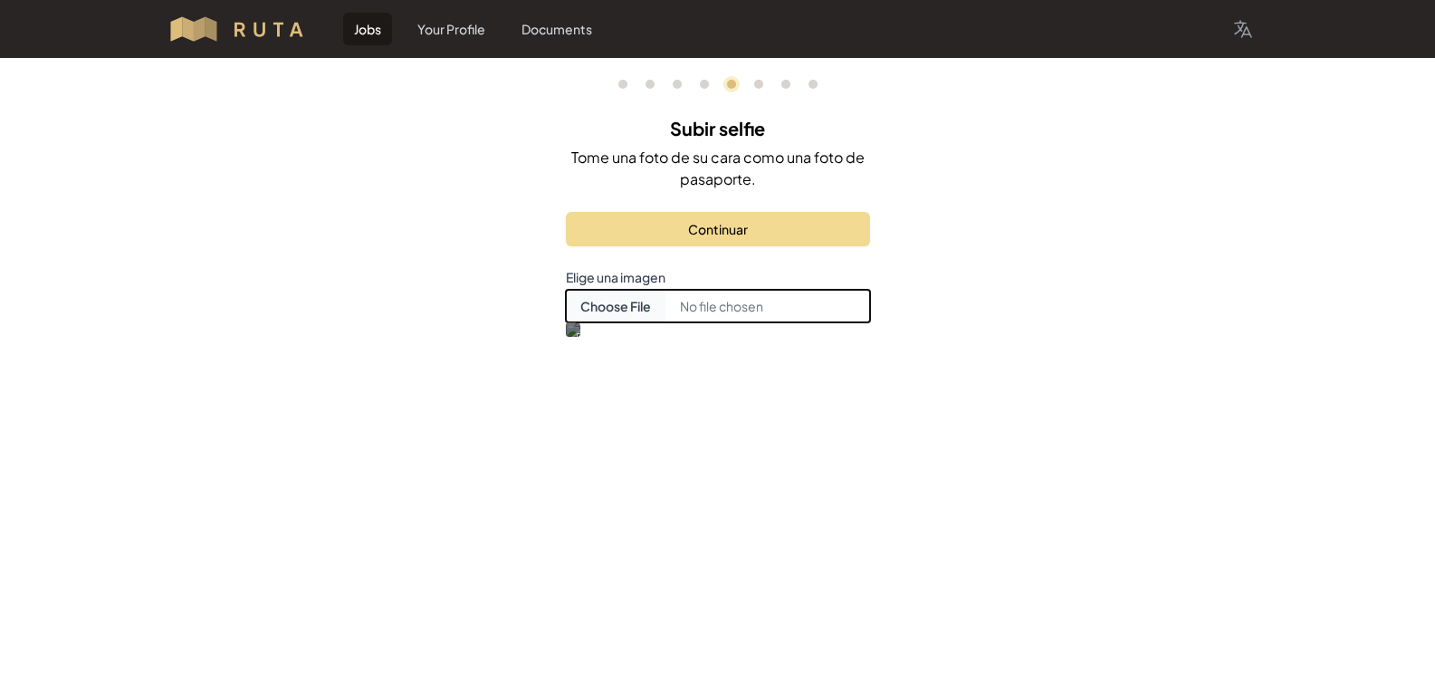
scroll to position [5, 0]
click at [872, 424] on div "0 1 3 4 5 6 7 8 Subir selfie Tome una foto de su cara como una foto de pasaport…" at bounding box center [718, 241] width 348 height 366
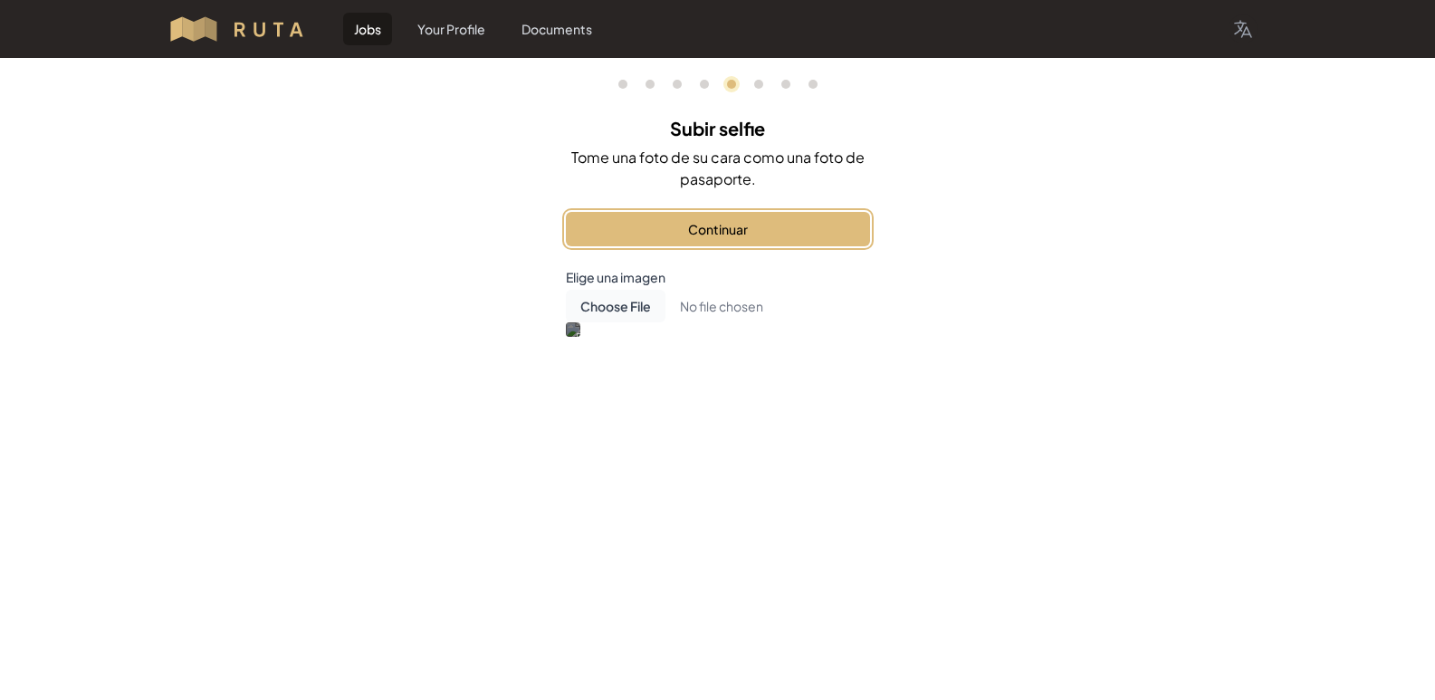
click at [766, 224] on button "Continuar" at bounding box center [718, 229] width 304 height 34
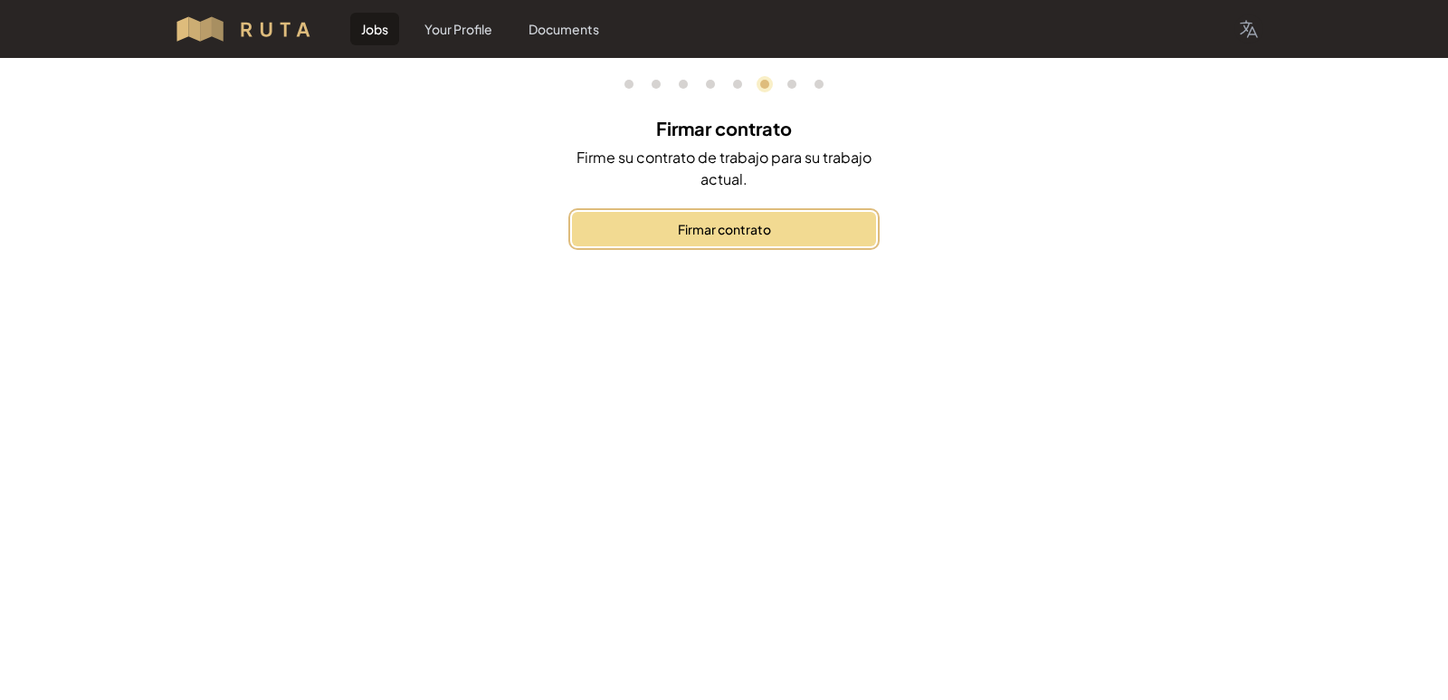
click at [766, 224] on button "Firmar contrato" at bounding box center [724, 229] width 304 height 34
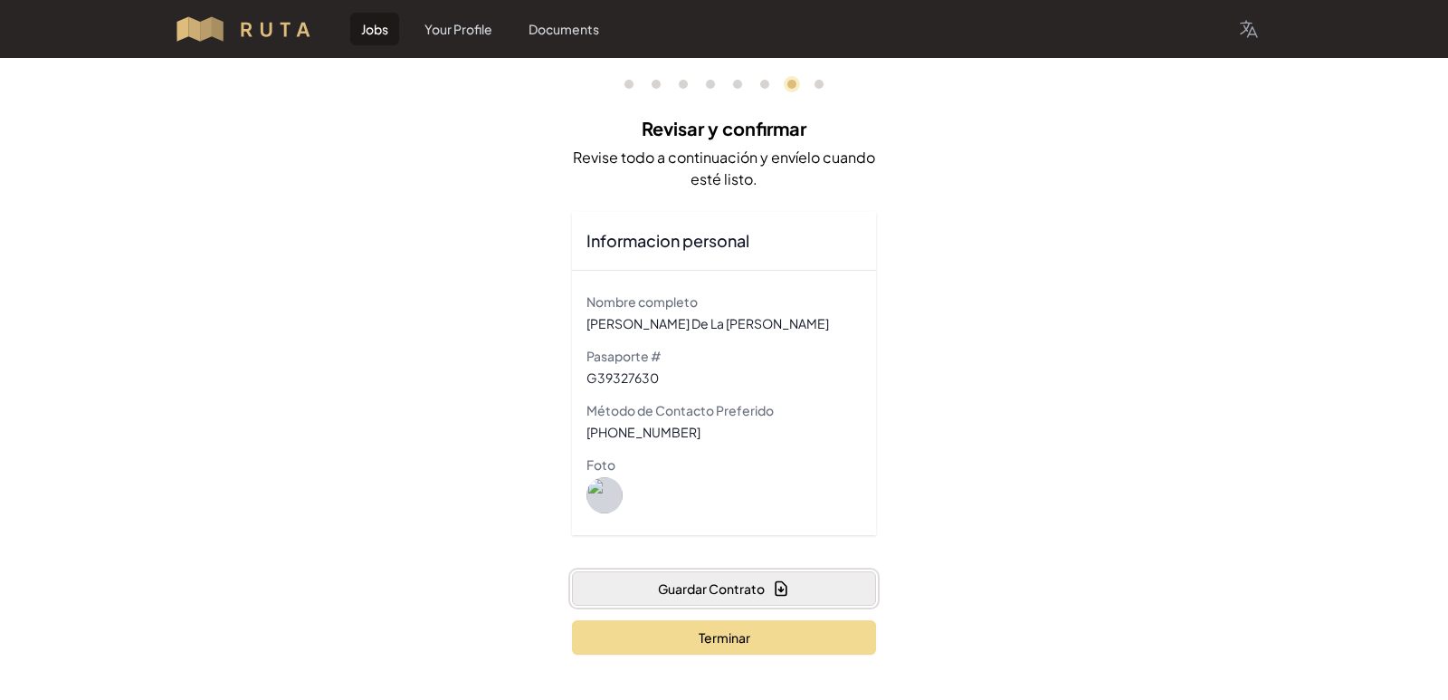
click at [740, 592] on button "Guardar Contrato" at bounding box center [724, 588] width 304 height 34
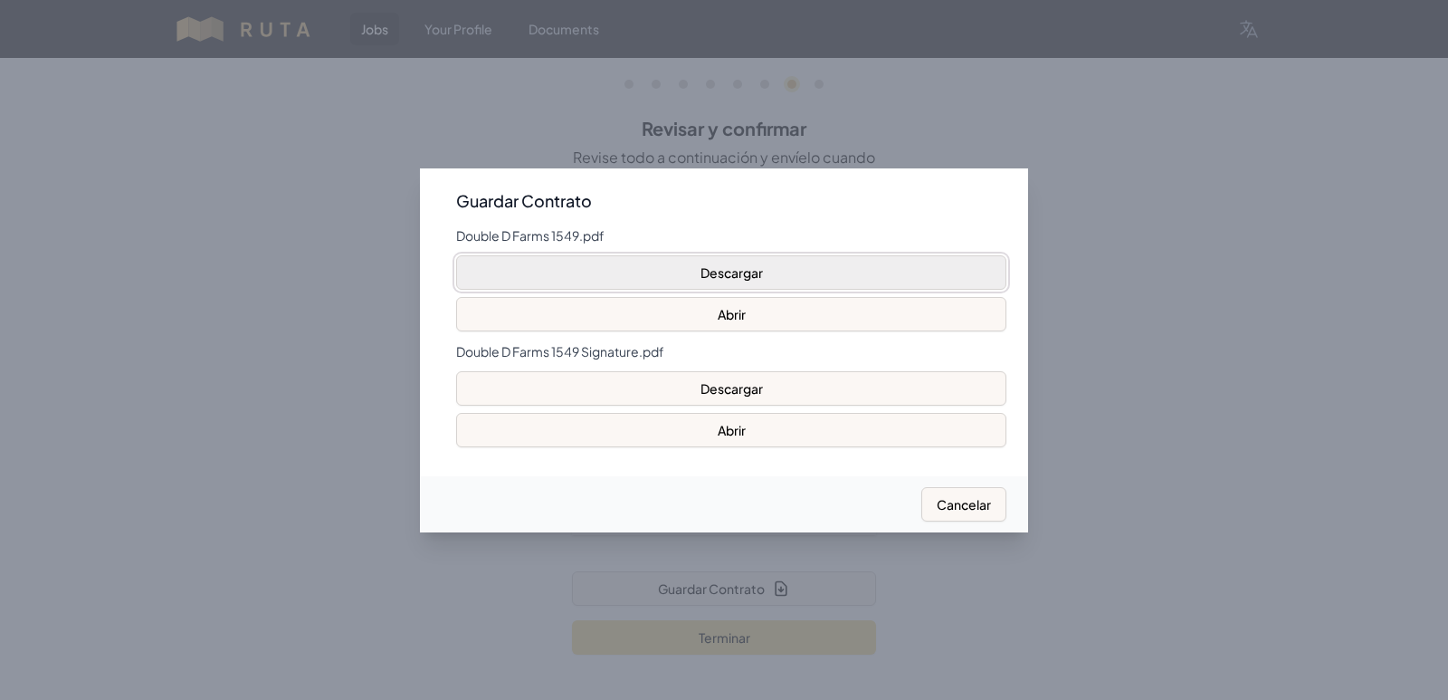
click at [745, 275] on button "Descargar" at bounding box center [731, 272] width 550 height 34
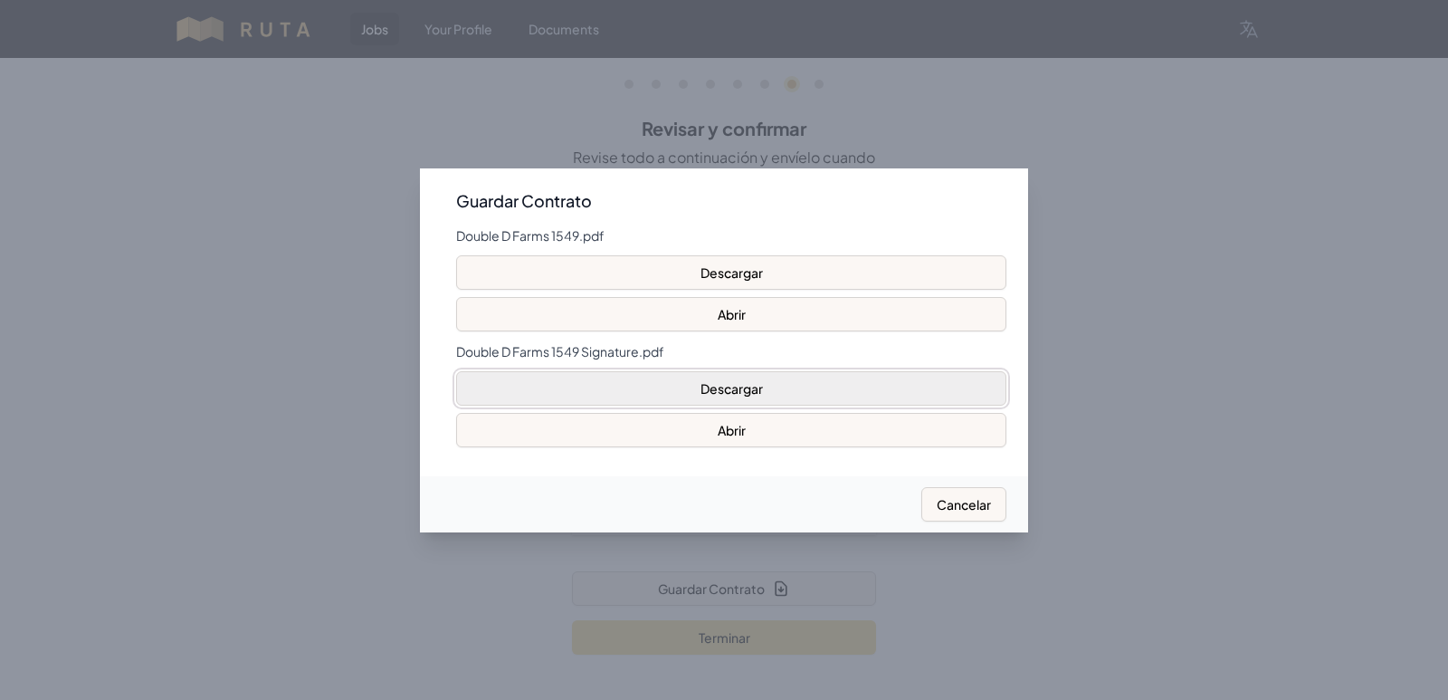
click at [687, 396] on button "Descargar" at bounding box center [731, 388] width 550 height 34
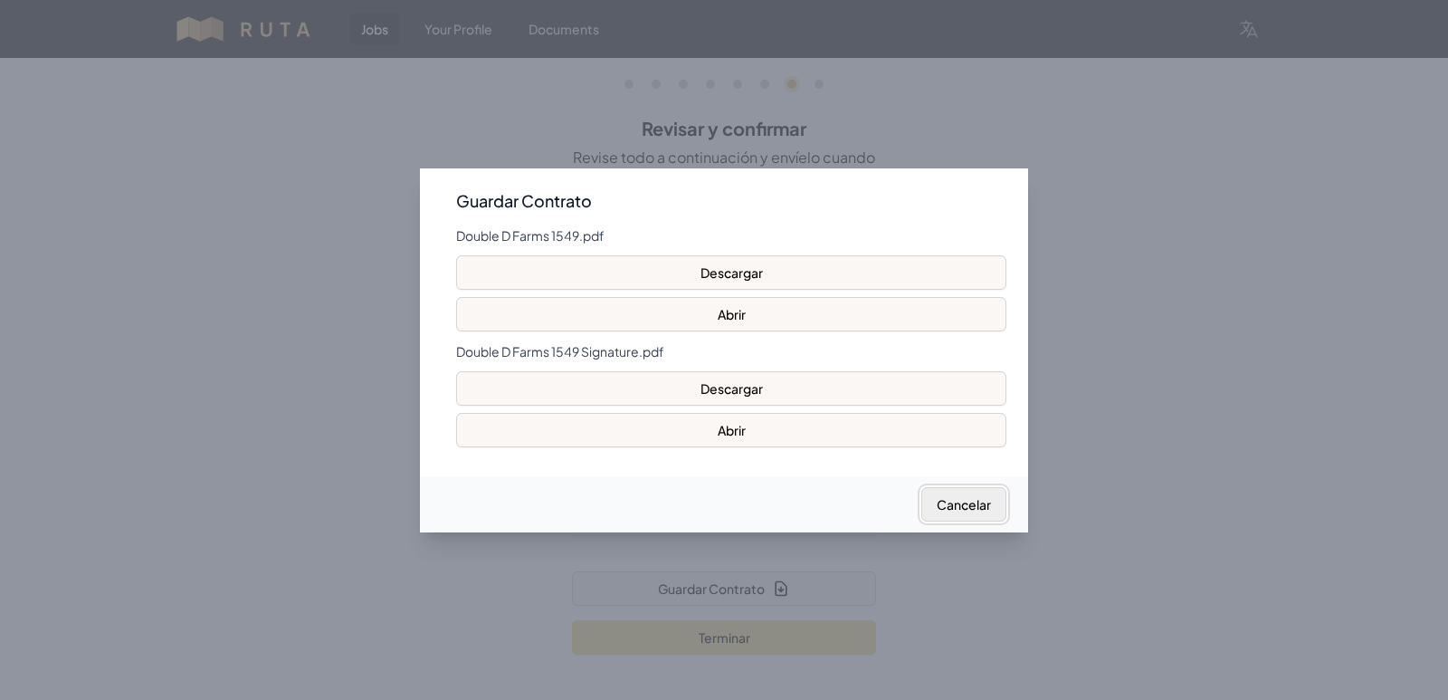
click at [952, 510] on button "Cancelar" at bounding box center [963, 504] width 85 height 34
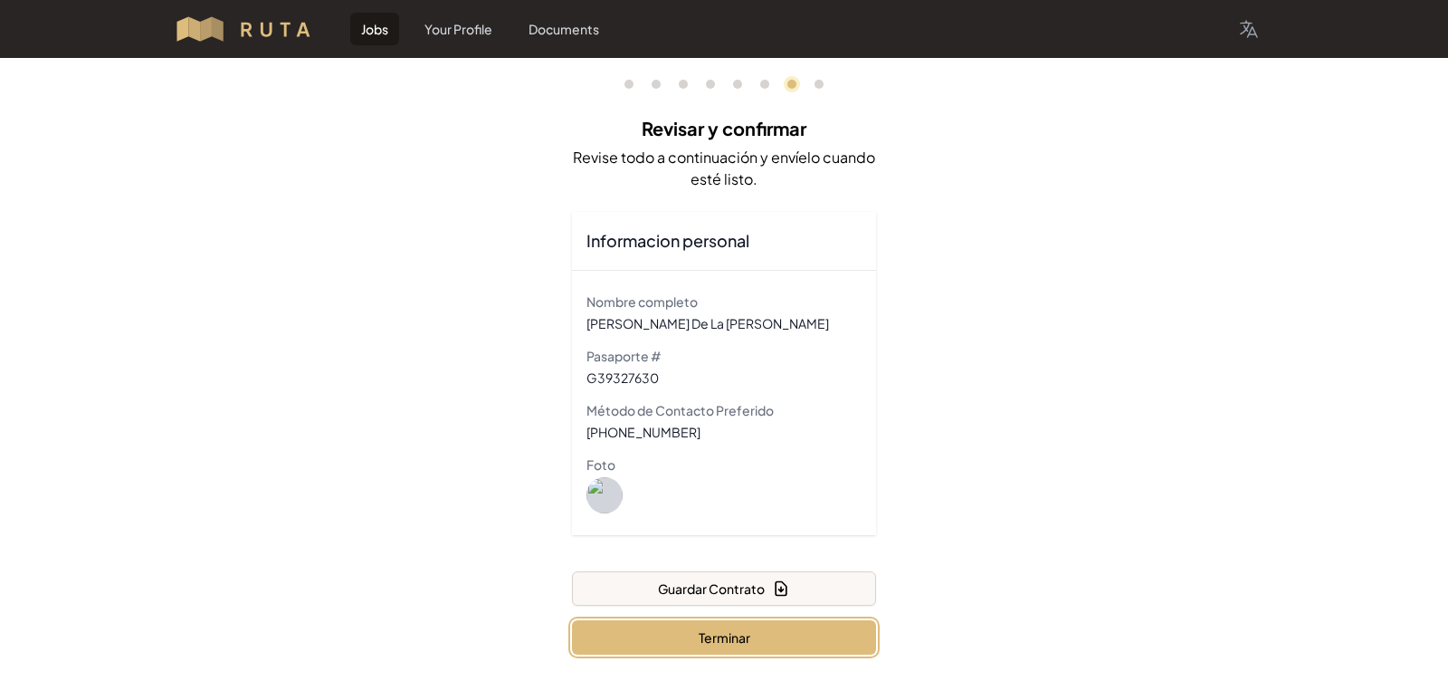
click at [760, 636] on button "Terminar" at bounding box center [724, 637] width 304 height 34
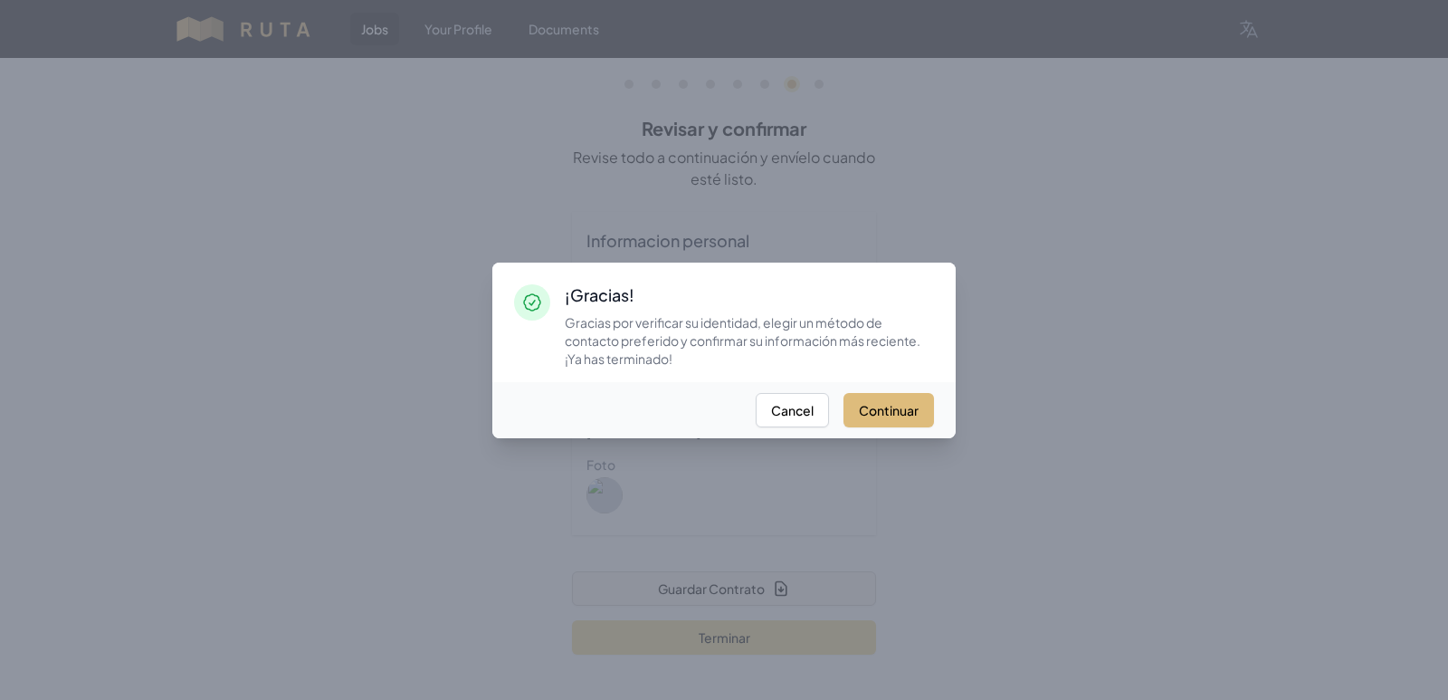
click at [891, 414] on button "Continuar" at bounding box center [889, 410] width 91 height 34
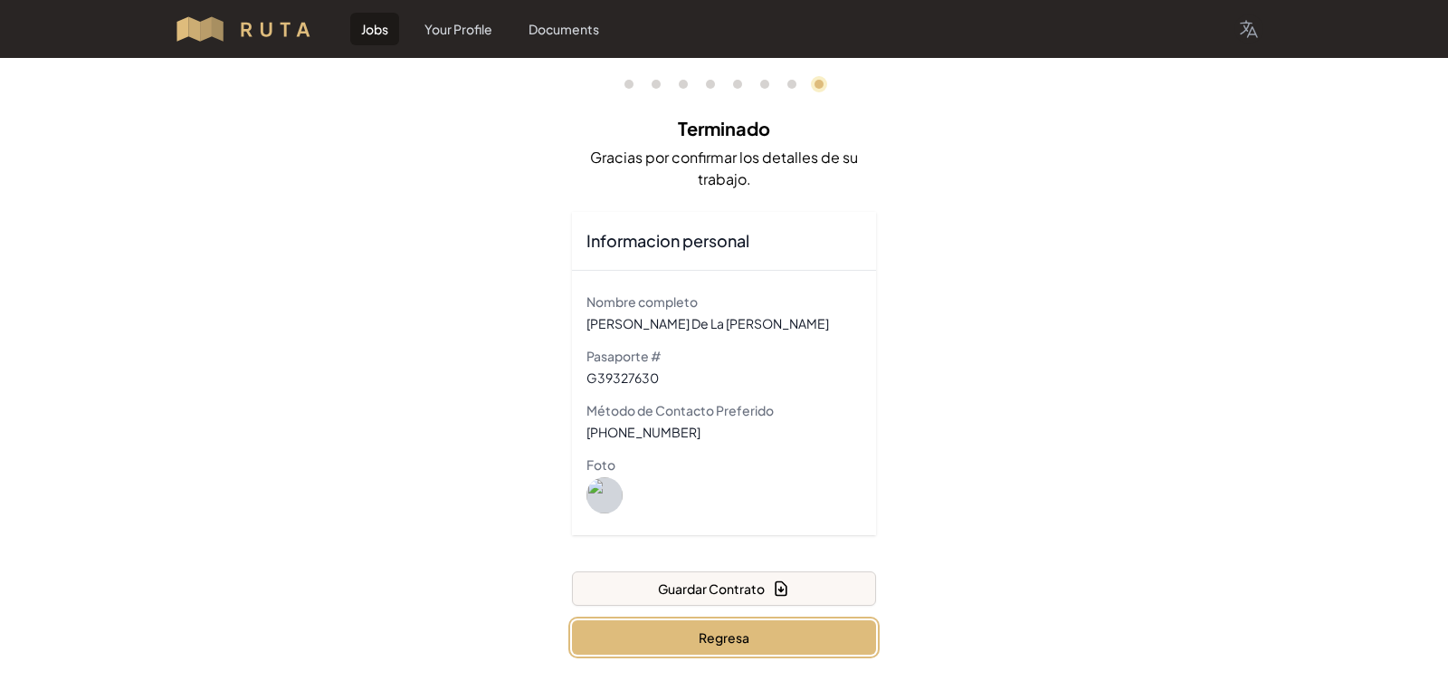
click at [831, 647] on button "Regresa" at bounding box center [724, 637] width 304 height 34
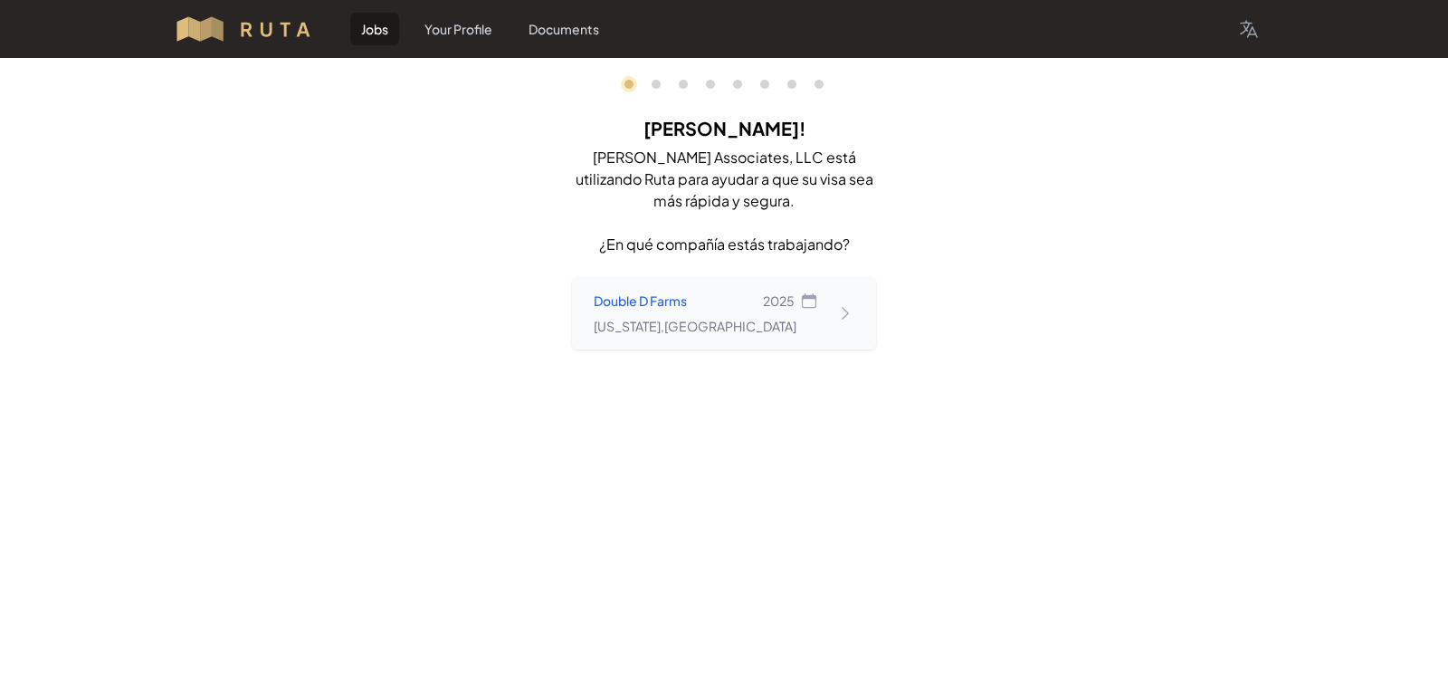
click at [638, 314] on div "Double D Farms 2025 Arkansas , United States" at bounding box center [706, 312] width 224 height 43
click at [828, 303] on div "Double D Farms 2025 Arkansas , United States" at bounding box center [724, 313] width 304 height 72
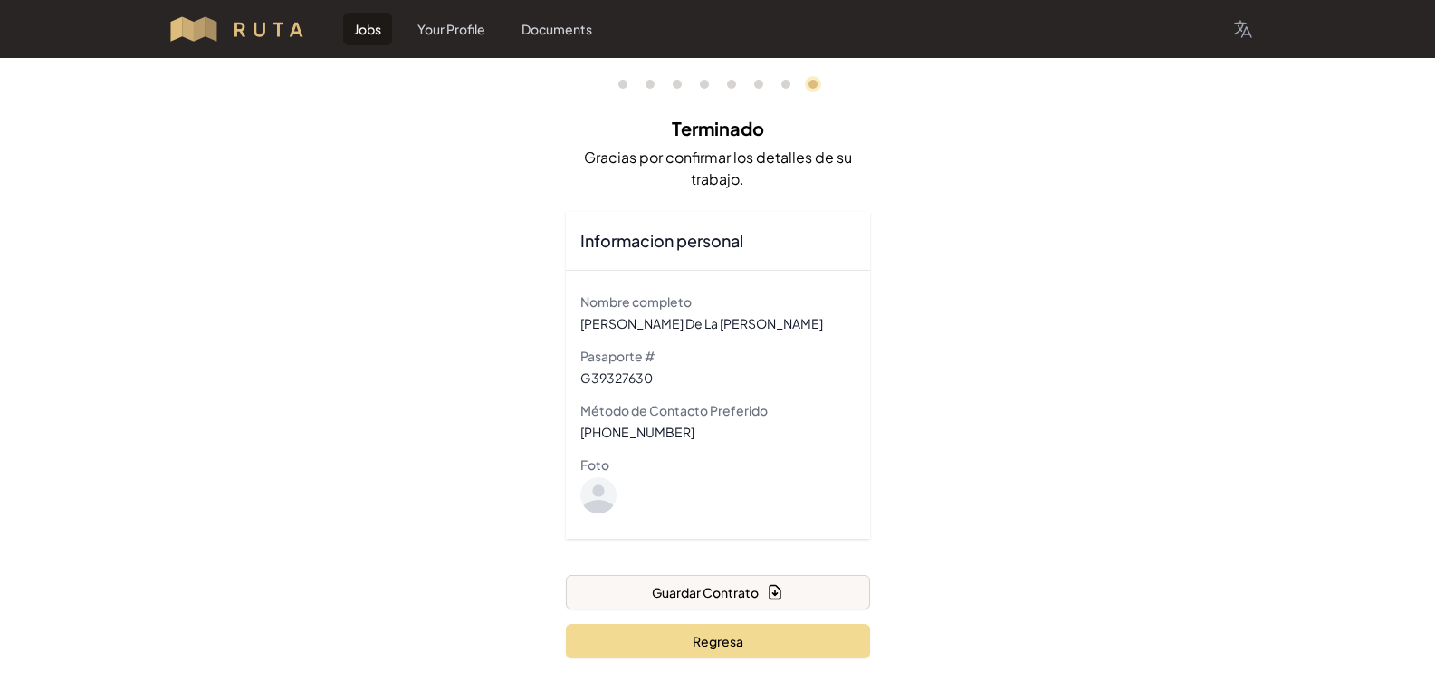
scroll to position [2, 0]
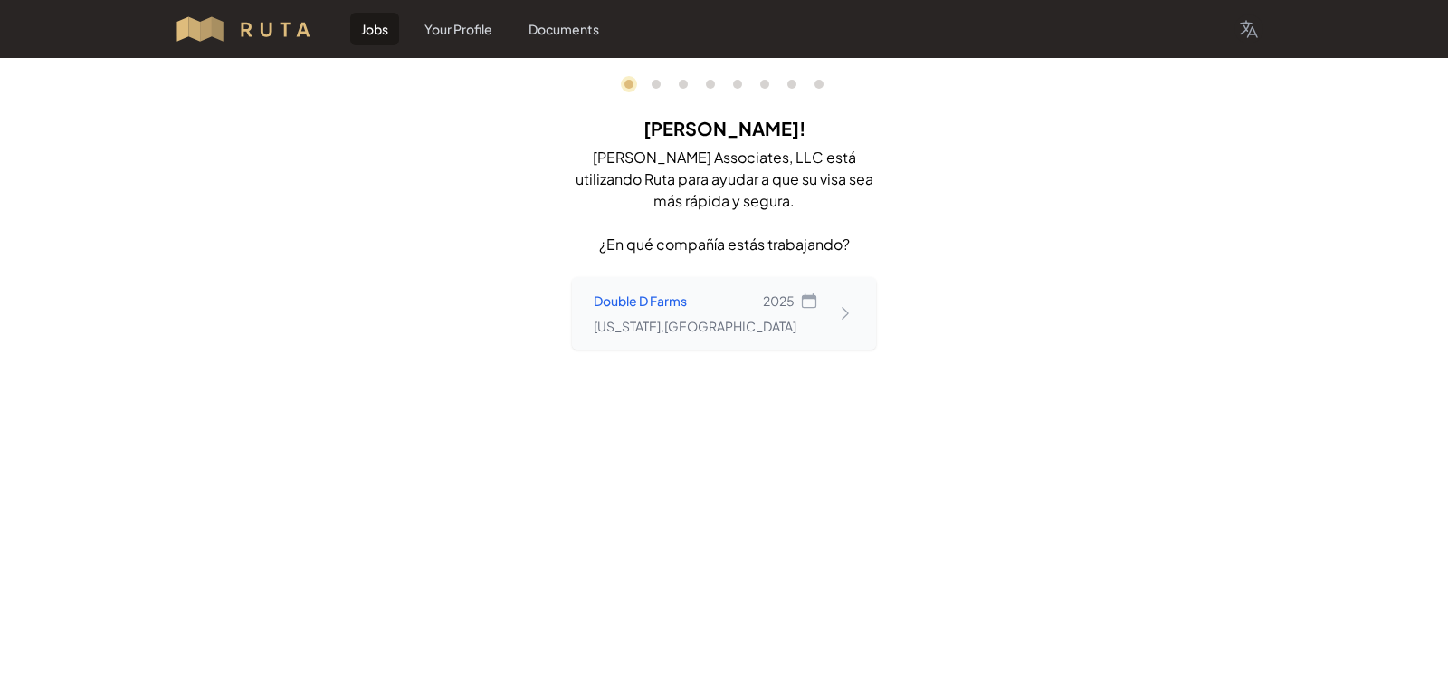
click at [743, 308] on div "Double D Farms 2025" at bounding box center [706, 300] width 224 height 18
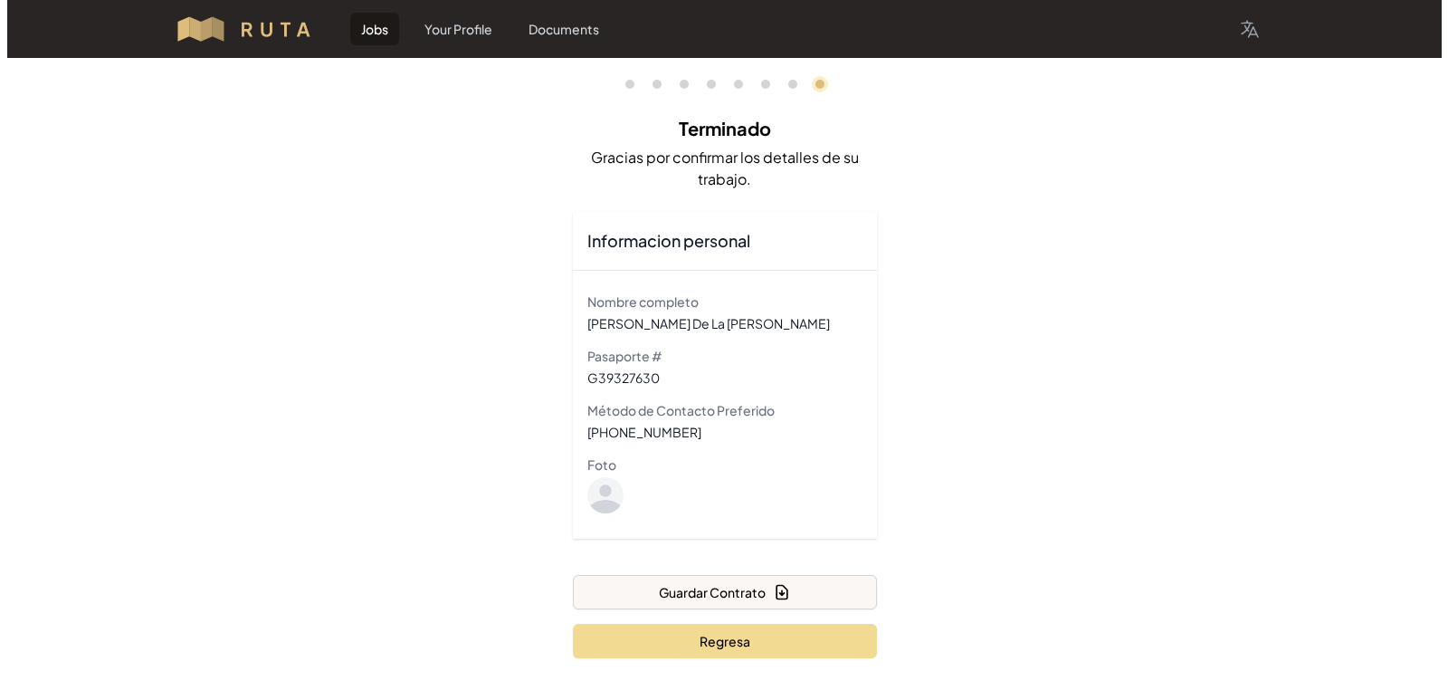
scroll to position [2, 0]
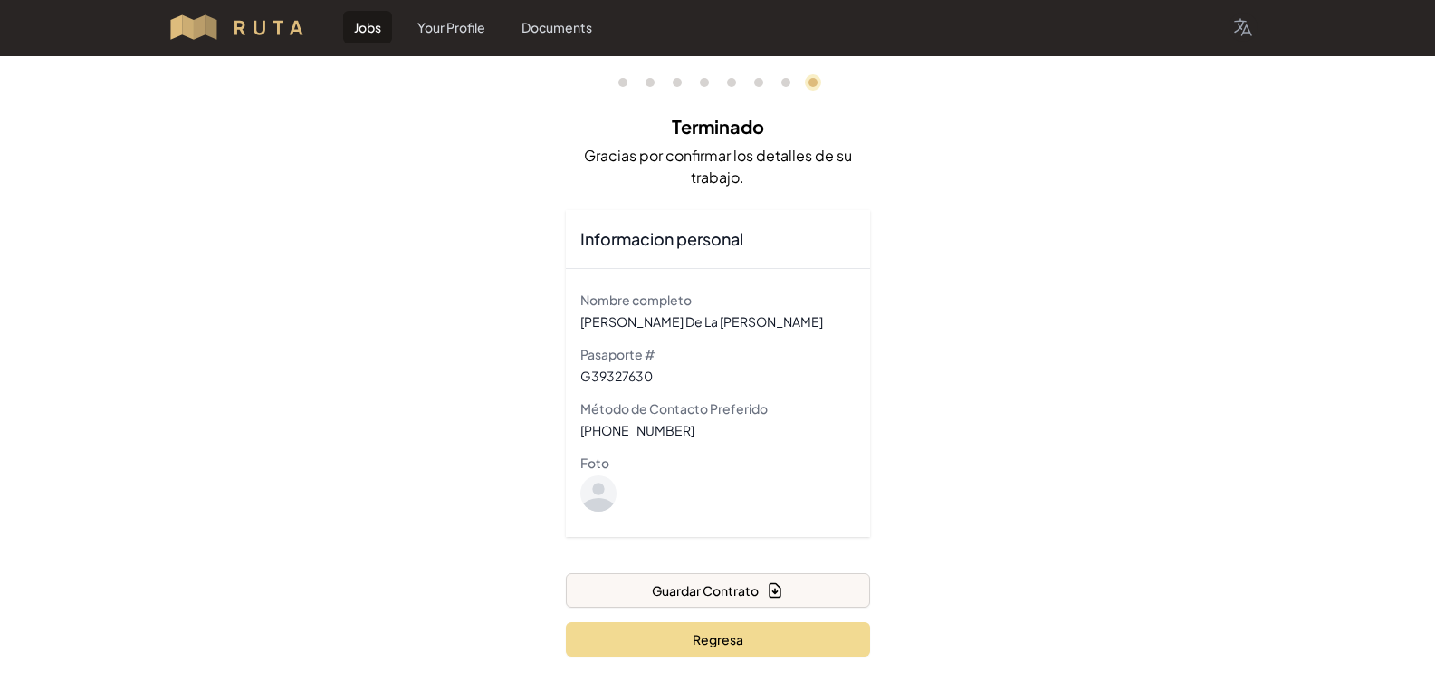
drag, startPoint x: 607, startPoint y: 500, endPoint x: 633, endPoint y: 552, distance: 58.3
click at [611, 502] on icon at bounding box center [598, 493] width 36 height 36
click at [700, 596] on button "Guardar Contrato" at bounding box center [718, 590] width 304 height 34
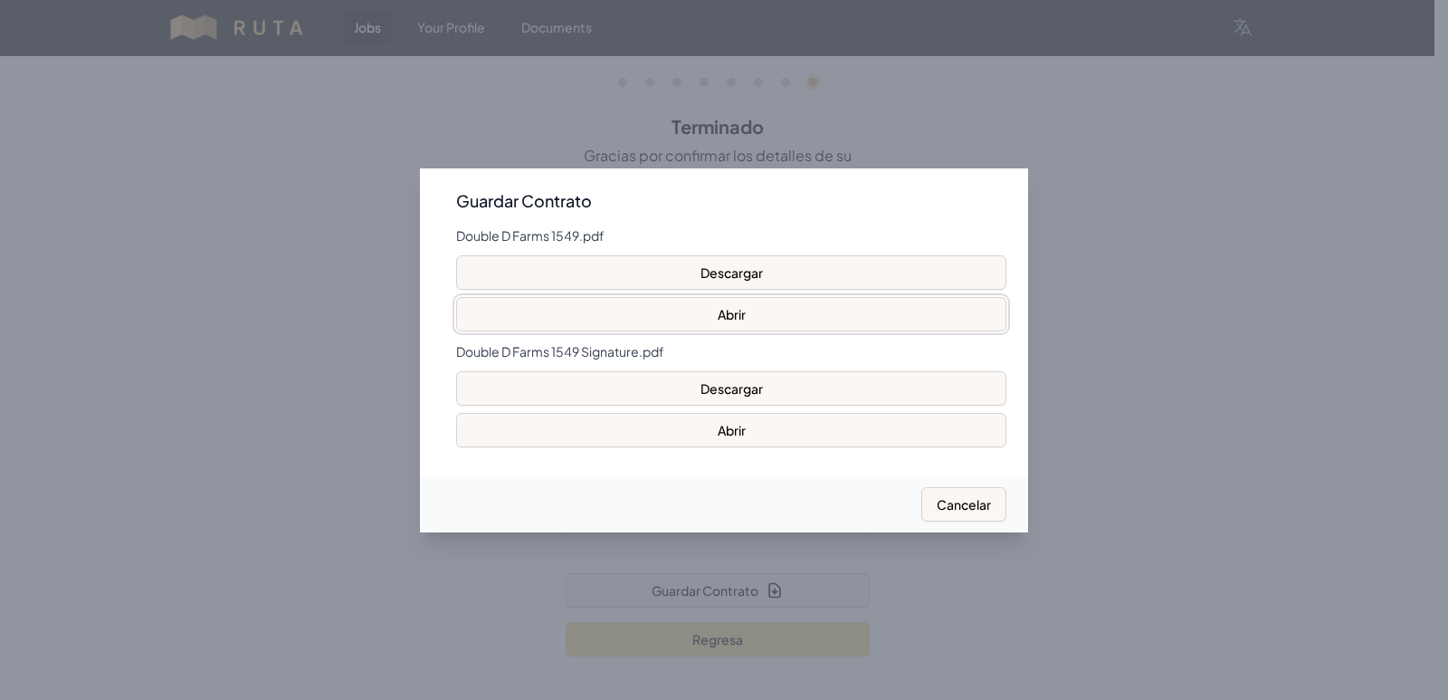
drag, startPoint x: 745, startPoint y: 320, endPoint x: 751, endPoint y: 334, distance: 15.0
click at [751, 333] on div "Double D Farms 1549.pdf Descargar Abrir Double D Farms 1549 Signature.pdf Desca…" at bounding box center [731, 336] width 550 height 221
click at [744, 314] on button "Abrir" at bounding box center [731, 314] width 550 height 34
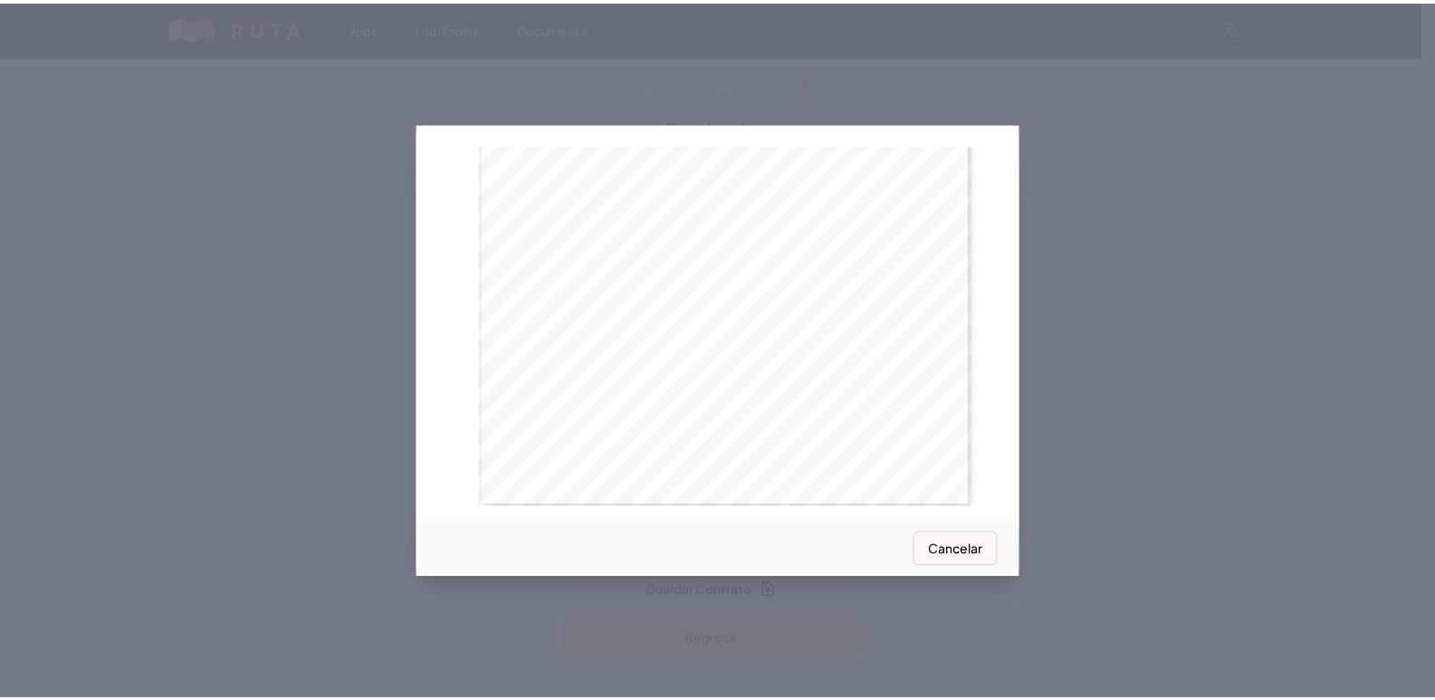
scroll to position [5431, 0]
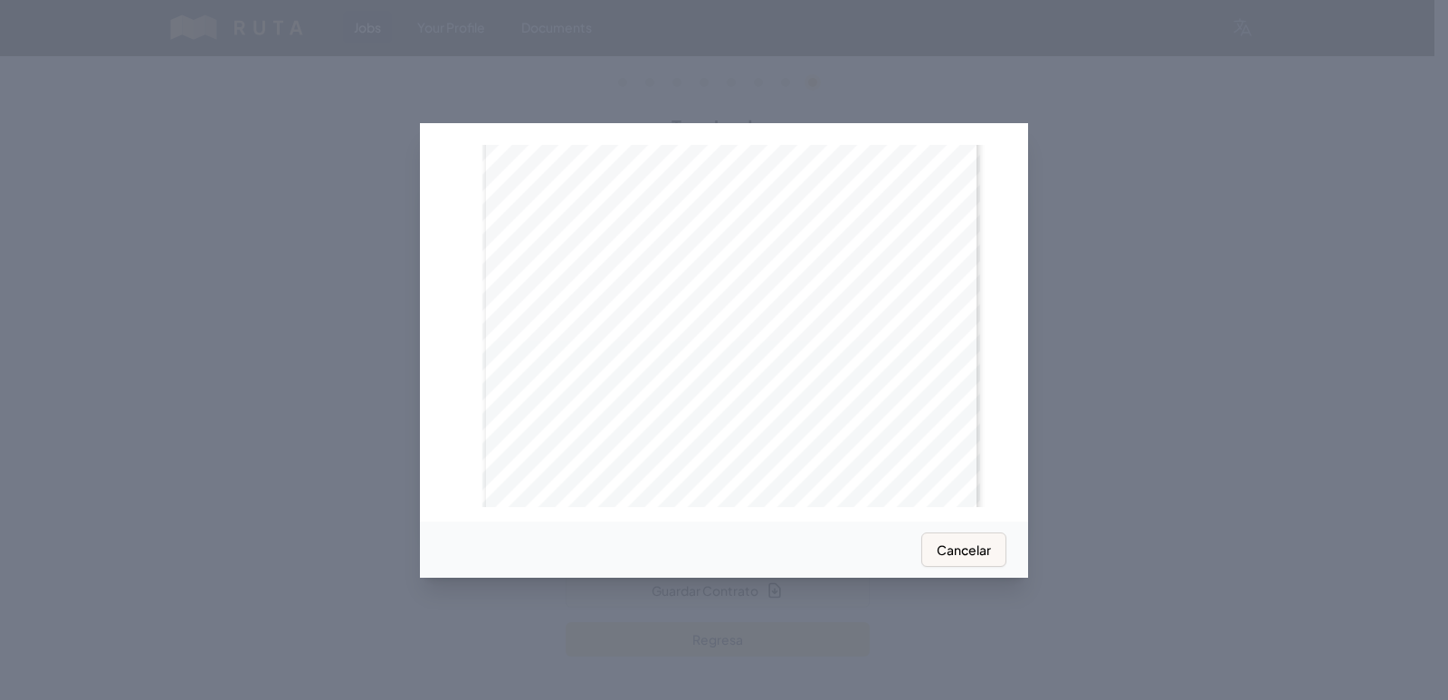
drag, startPoint x: 746, startPoint y: 249, endPoint x: 1149, endPoint y: 94, distance: 431.5
click at [1149, 99] on div at bounding box center [724, 350] width 1448 height 700
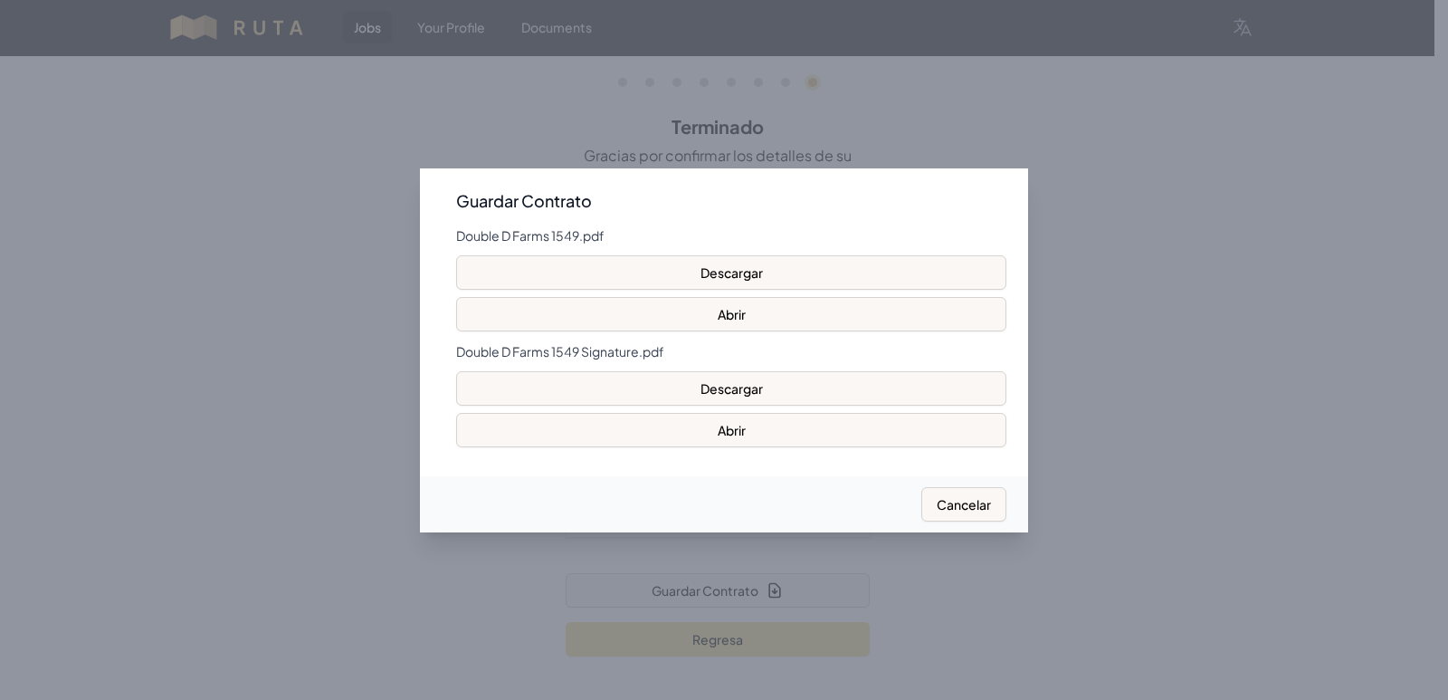
drag, startPoint x: 979, startPoint y: 72, endPoint x: 928, endPoint y: 6, distance: 83.8
click at [978, 66] on div at bounding box center [724, 350] width 1448 height 700
